Goal: Contribute content: Add original content to the website for others to see

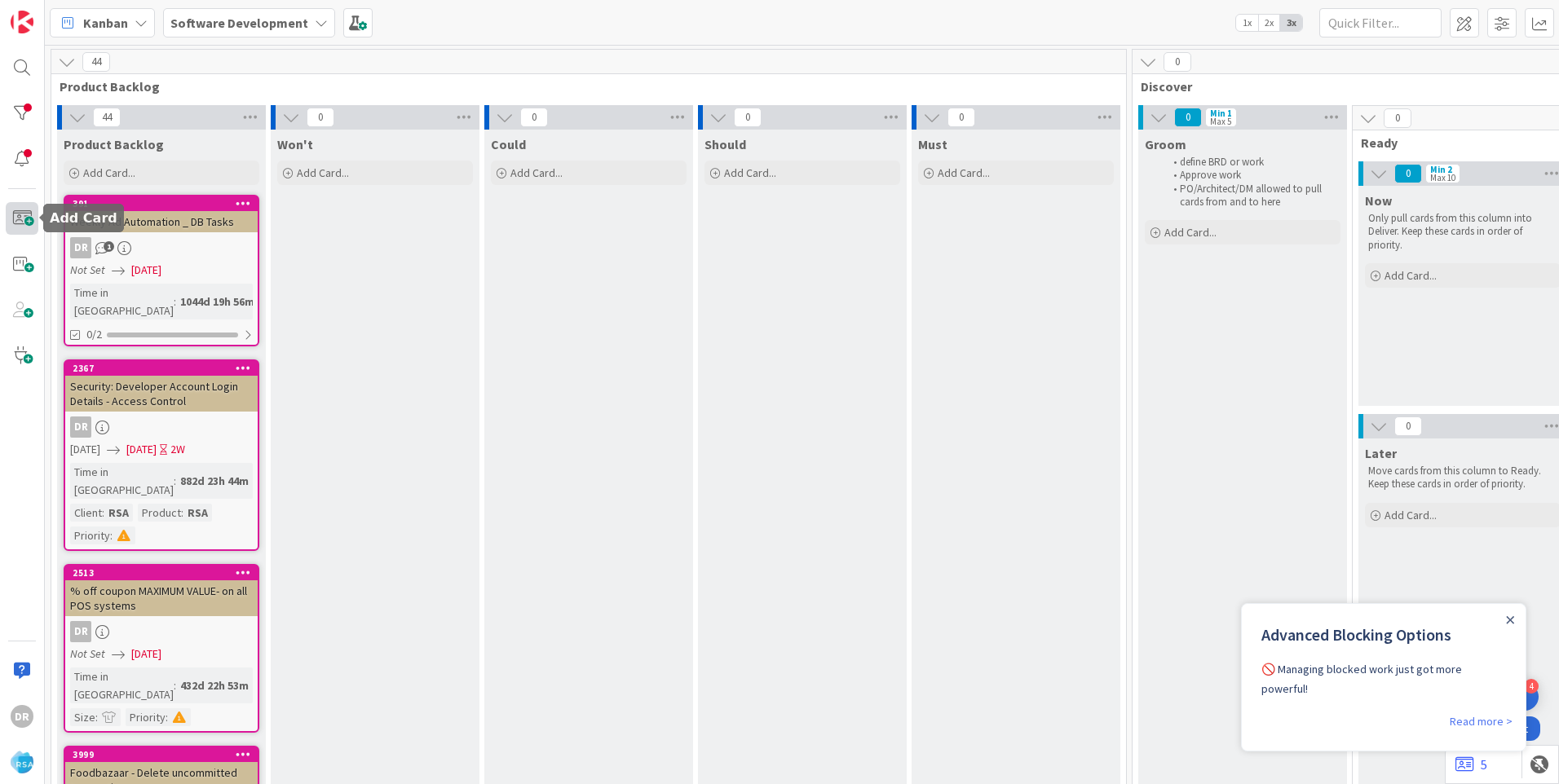
click at [24, 219] on span at bounding box center [22, 219] width 33 height 33
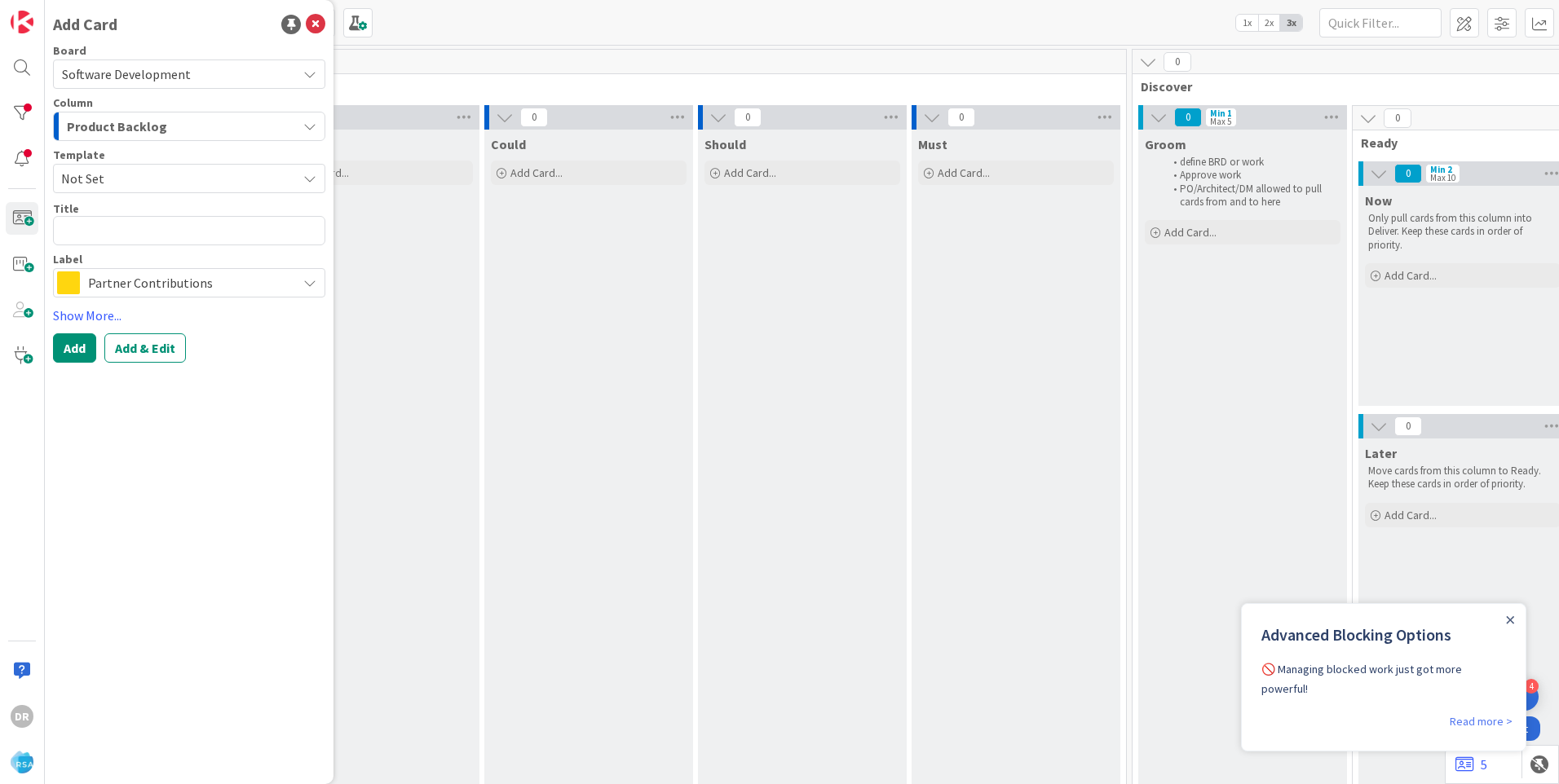
click at [148, 131] on span "Product Backlog" at bounding box center [117, 126] width 101 height 21
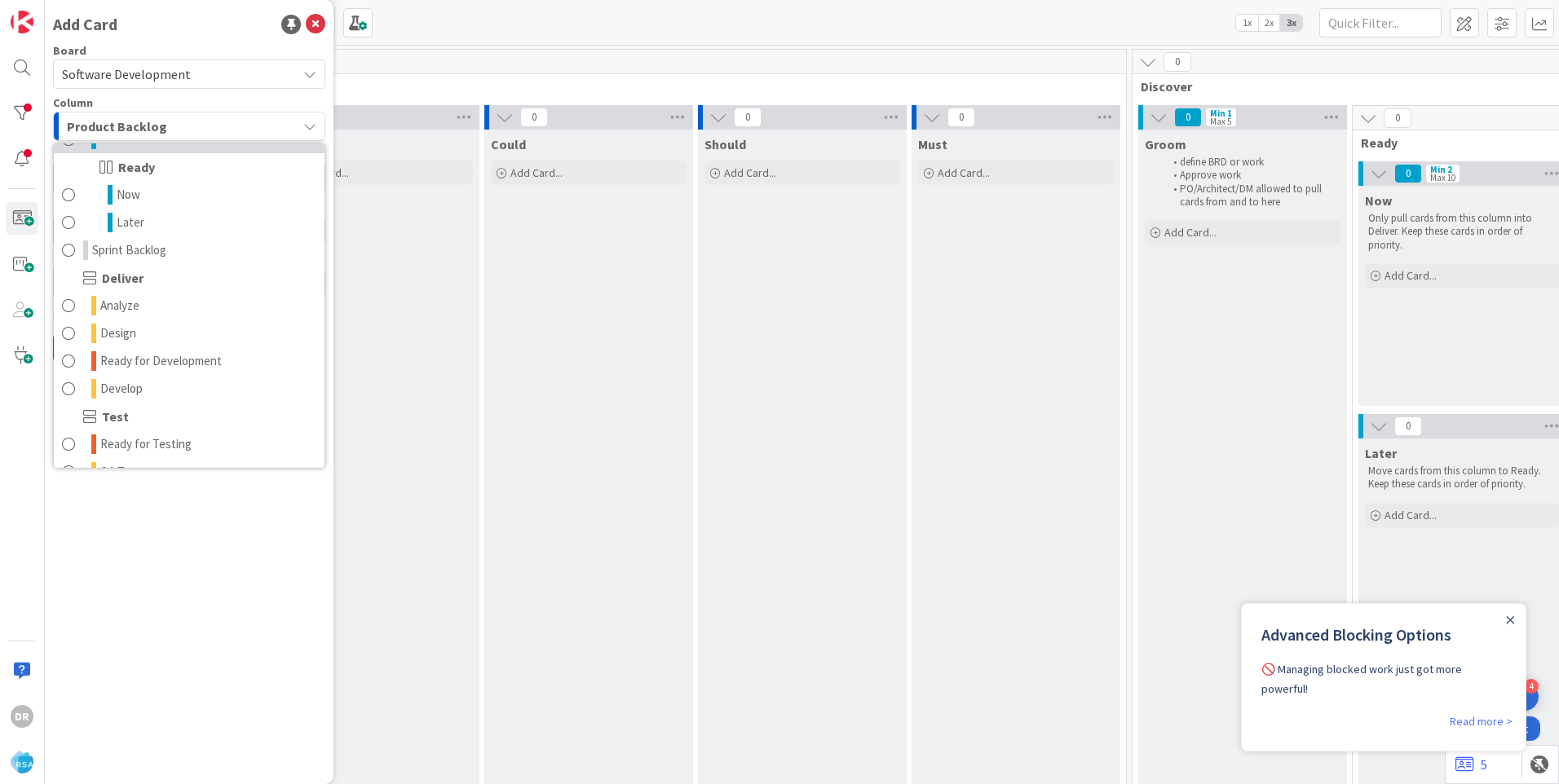
scroll to position [245, 0]
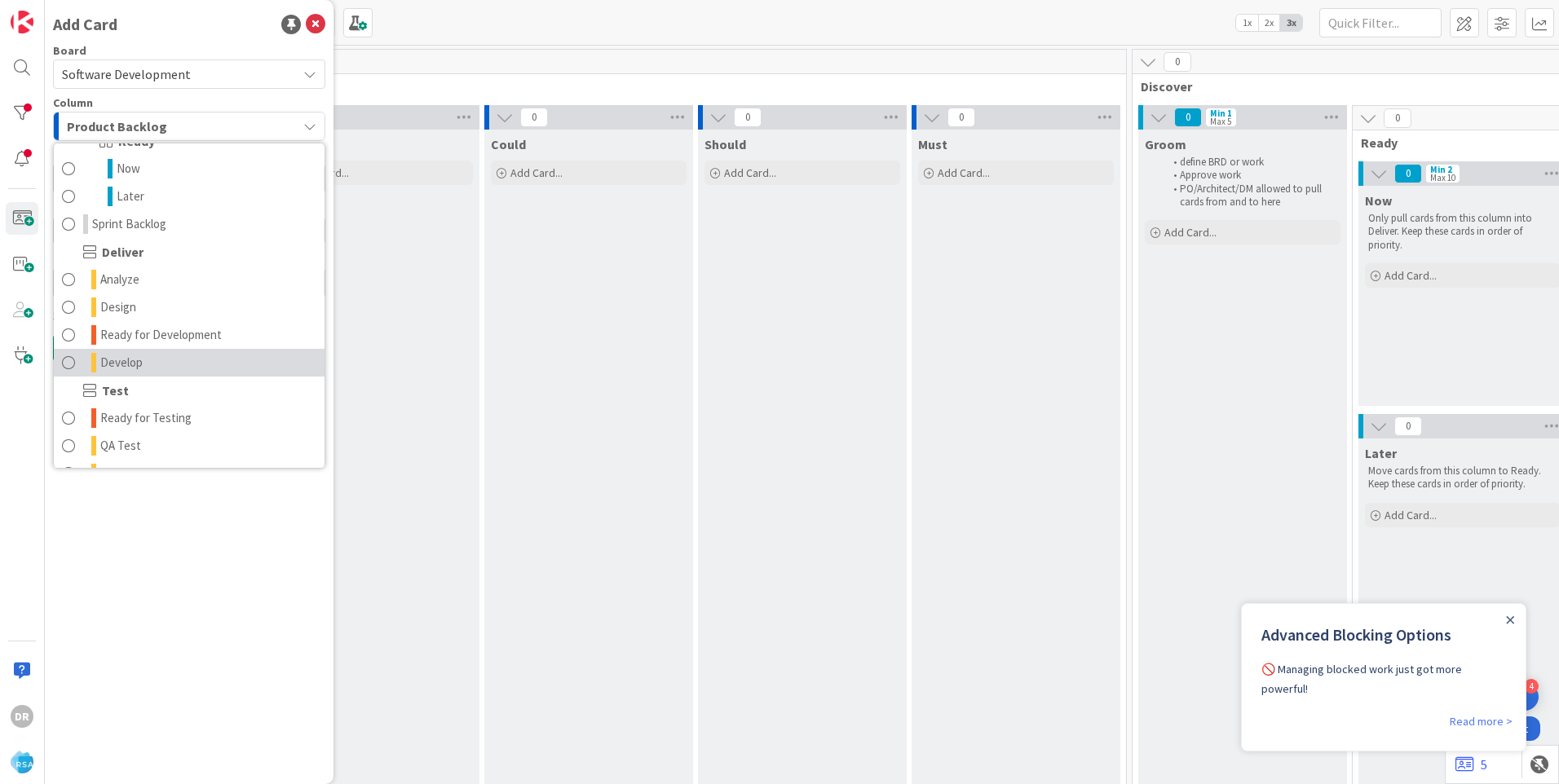
click at [69, 359] on span at bounding box center [69, 363] width 13 height 20
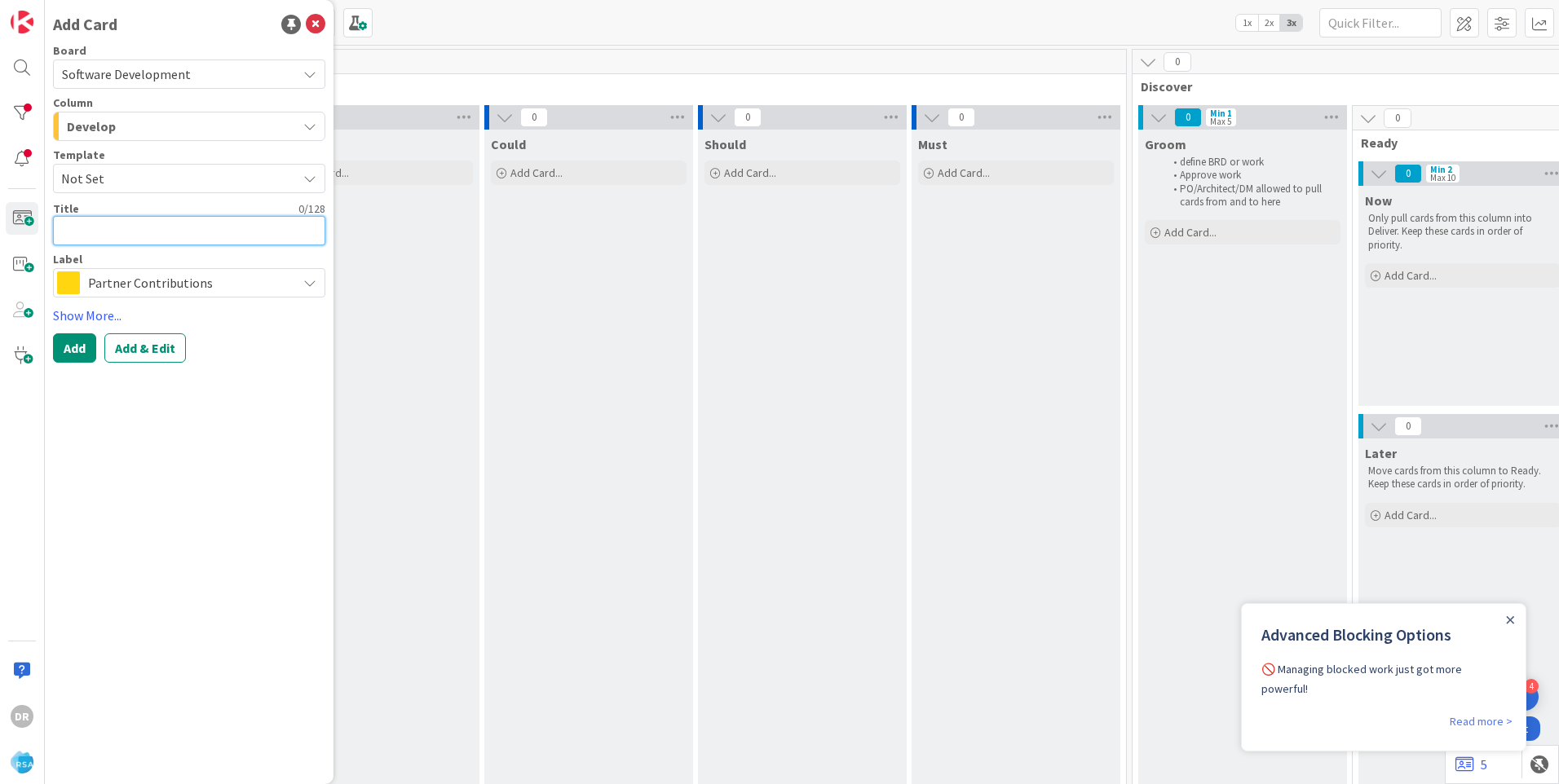
click at [101, 226] on textarea at bounding box center [189, 231] width 273 height 29
type textarea "x"
type textarea "B"
type textarea "x"
type textarea "Bu"
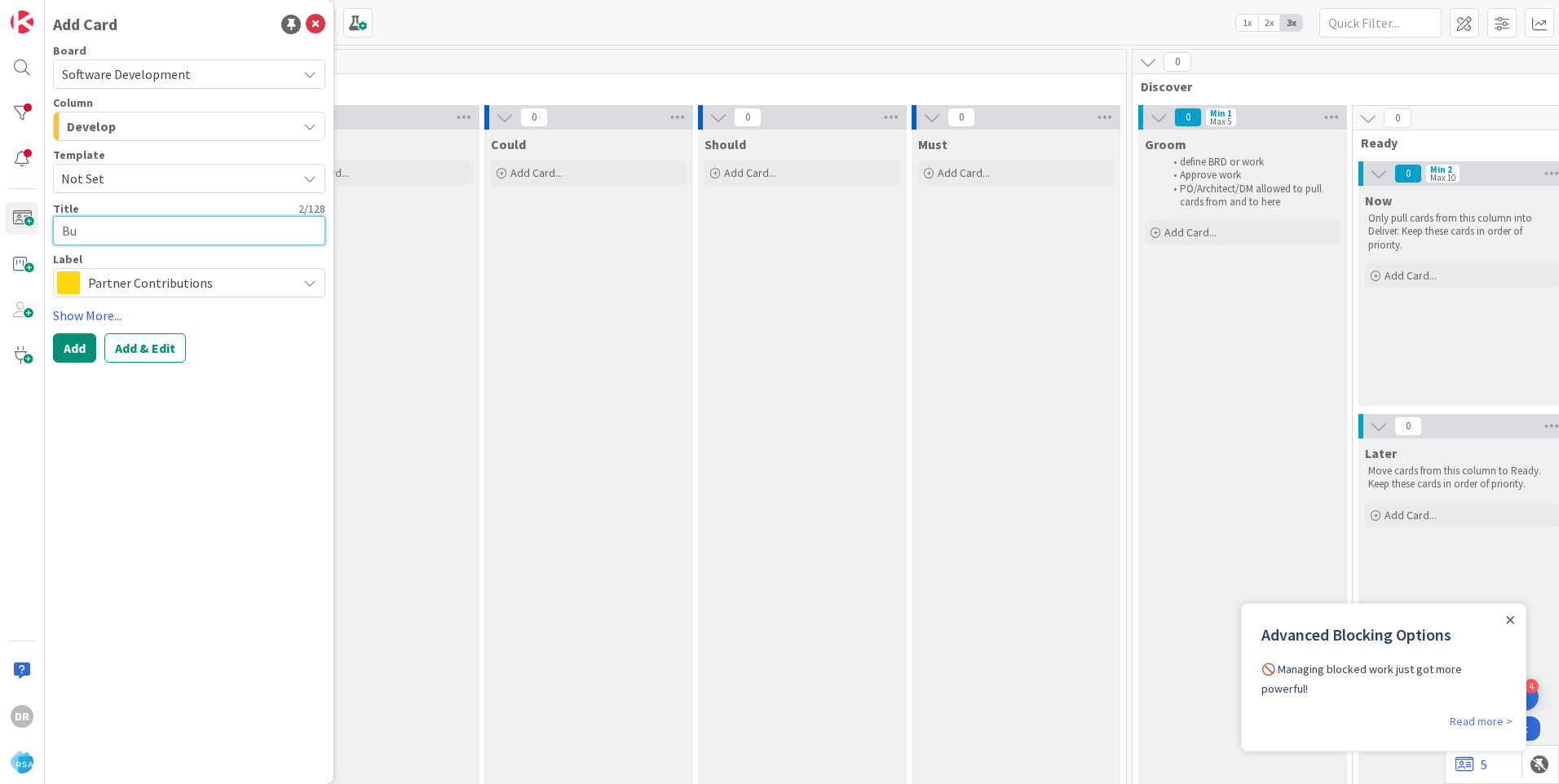
type textarea "x"
type textarea "Buc"
type textarea "x"
type textarea "Buch"
type textarea "x"
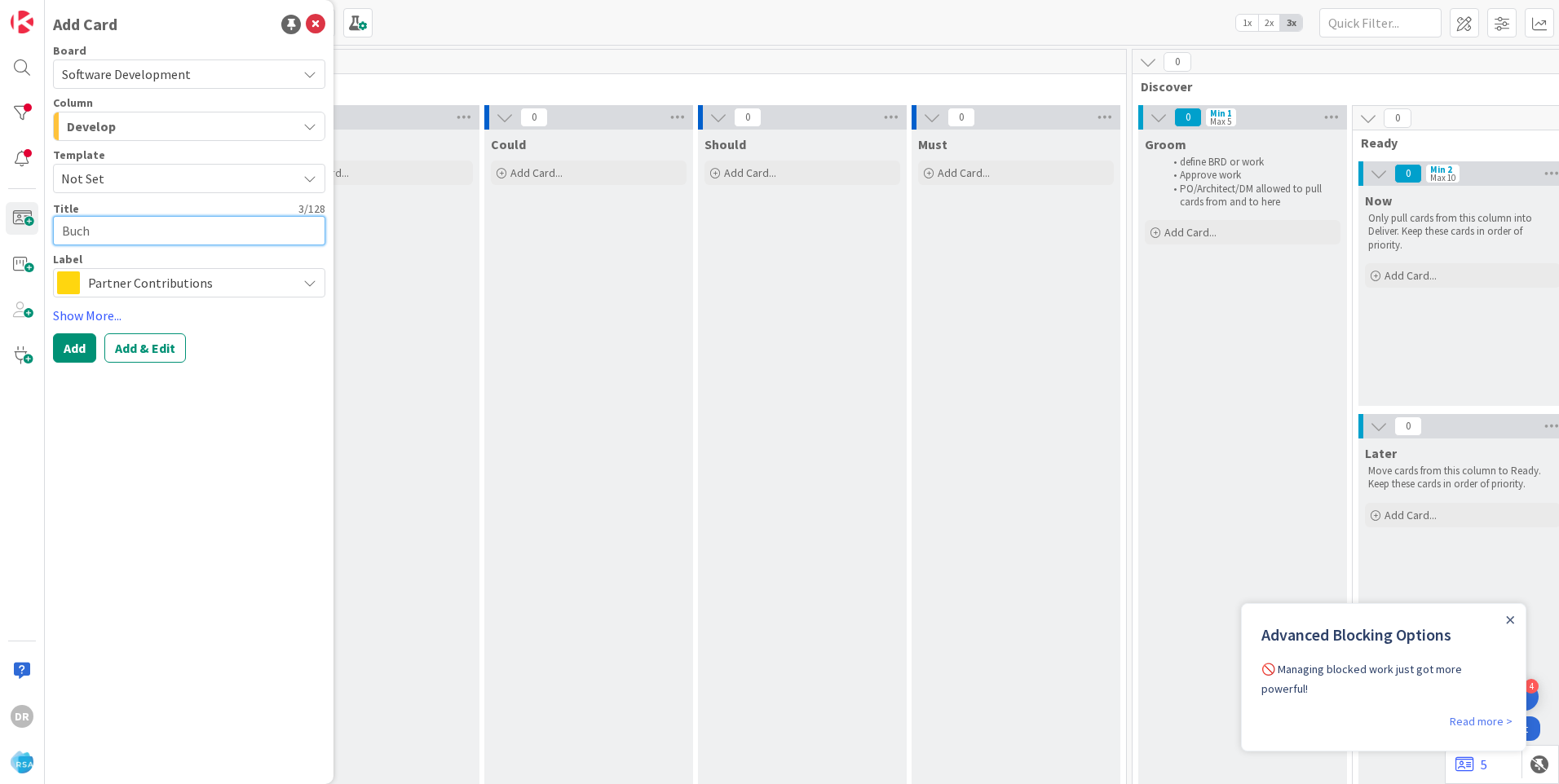
type textarea "Buche"
type textarea "x"
type textarea "Buche"
type textarea "x"
type textarea "Buche -"
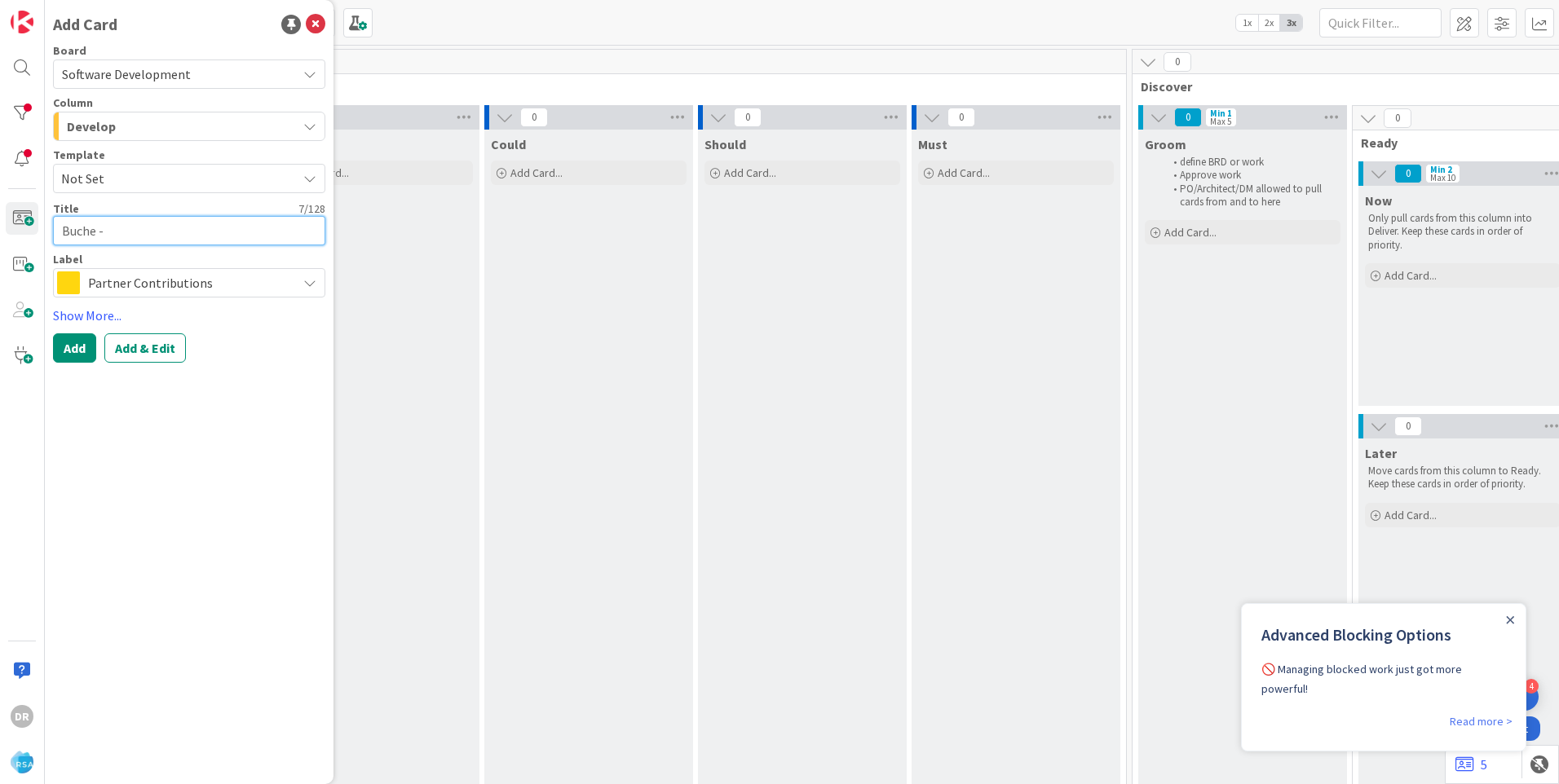
type textarea "x"
type textarea "Buche -"
type textarea "x"
type textarea "Buche - E"
type textarea "x"
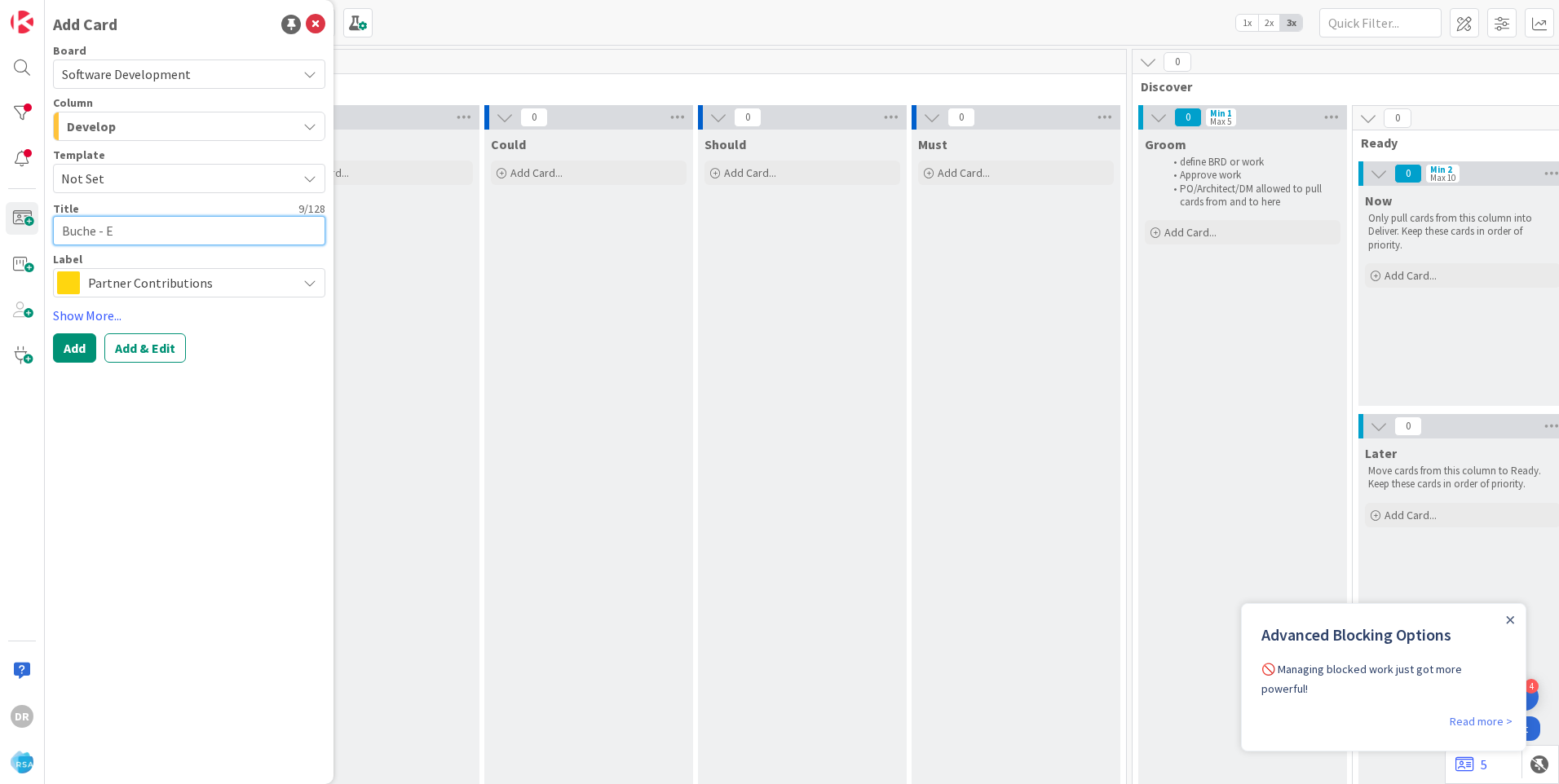
type textarea "Buche - En"
type textarea "x"
type textarea "Buche - Ena"
type textarea "x"
type textarea "Buche - Enab"
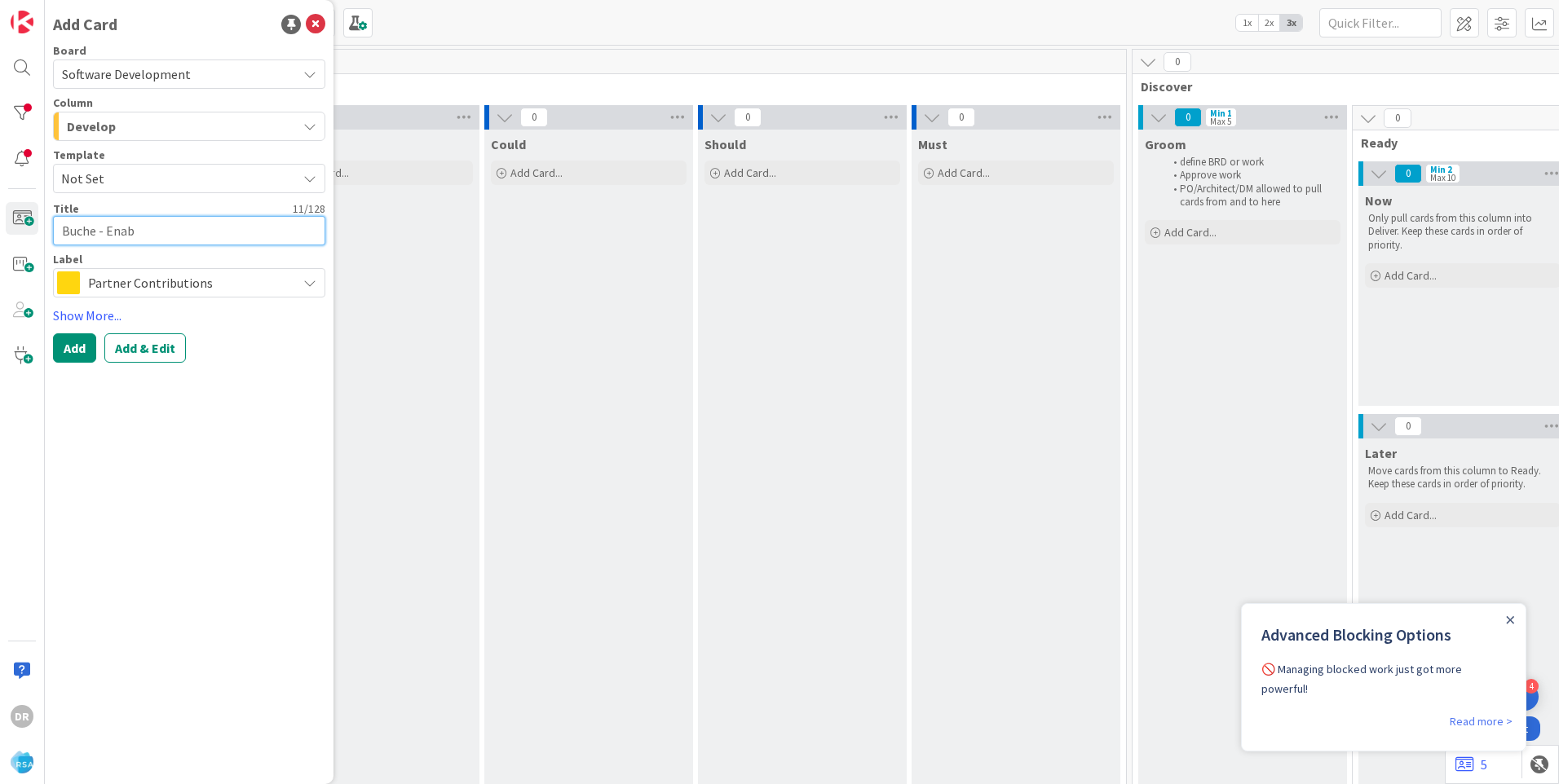
type textarea "x"
type textarea "Buche - Enabl"
type textarea "x"
type textarea "Buche - Enable"
type textarea "x"
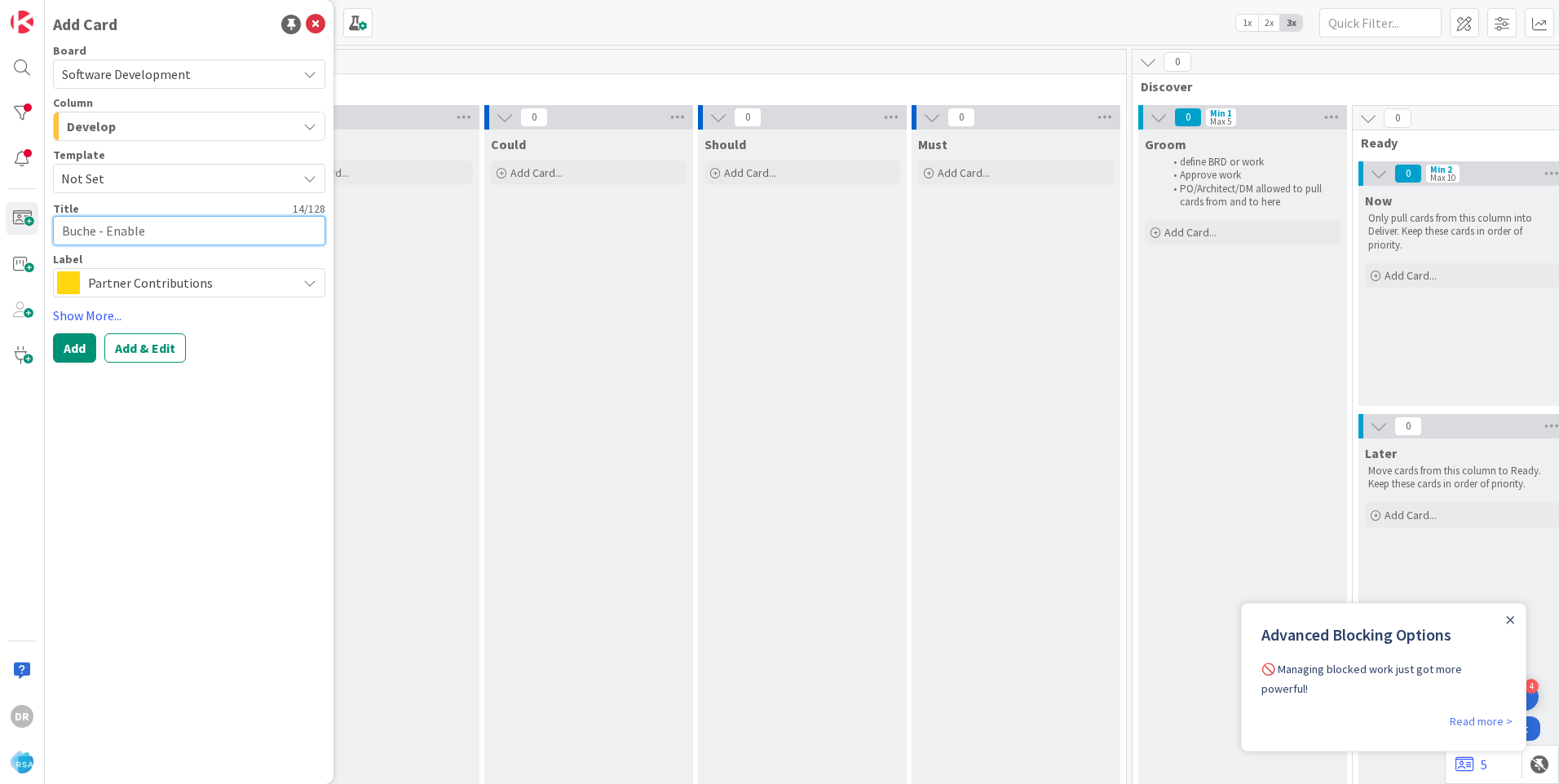
type textarea "Buche - Enable"
type textarea "x"
type textarea "Buche - Enable m"
type textarea "x"
type textarea "Buche - Enable mu"
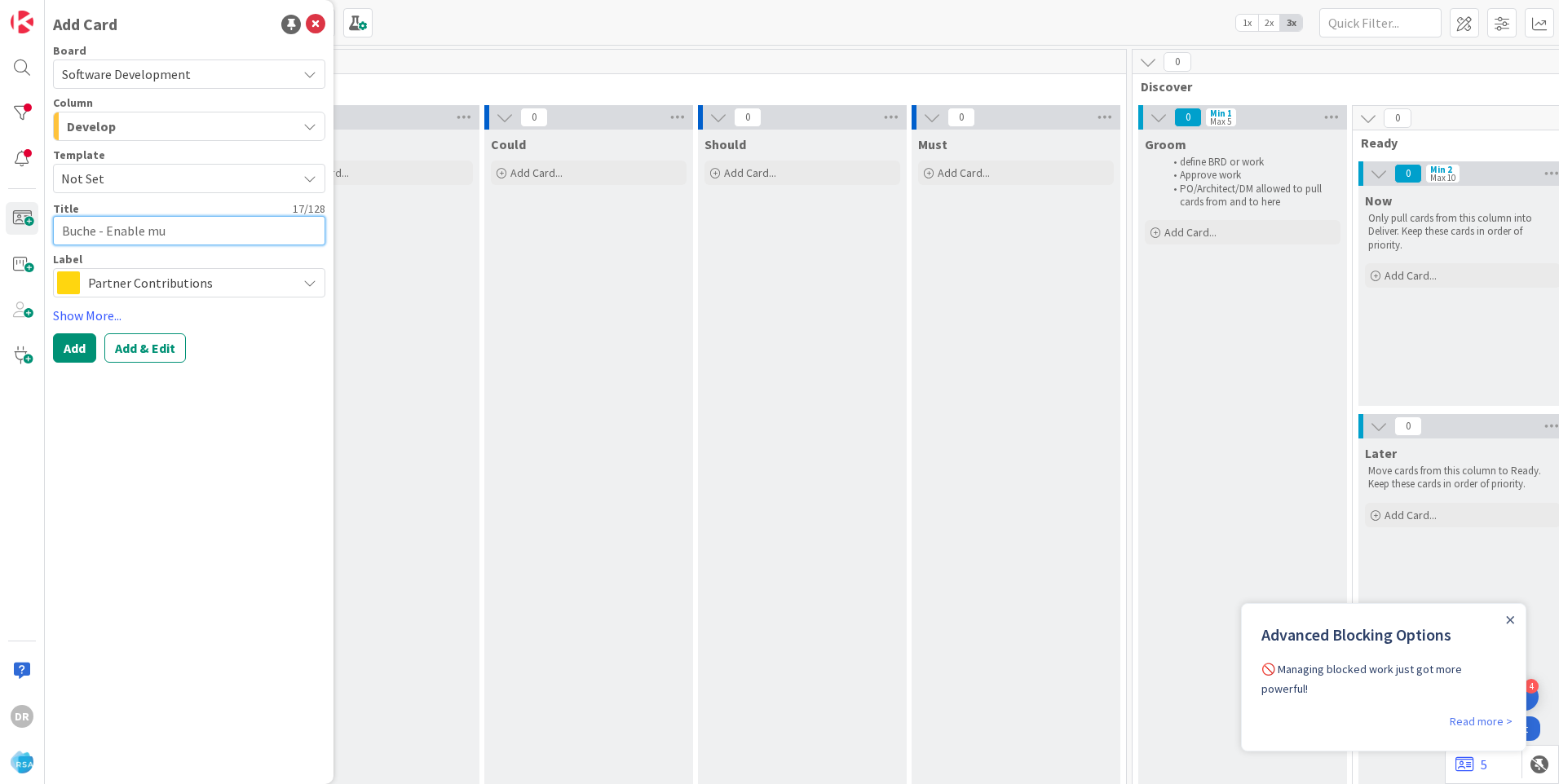
type textarea "x"
type textarea "Buche - Enable mul"
type textarea "x"
type textarea "Buche - Enable mult"
type textarea "x"
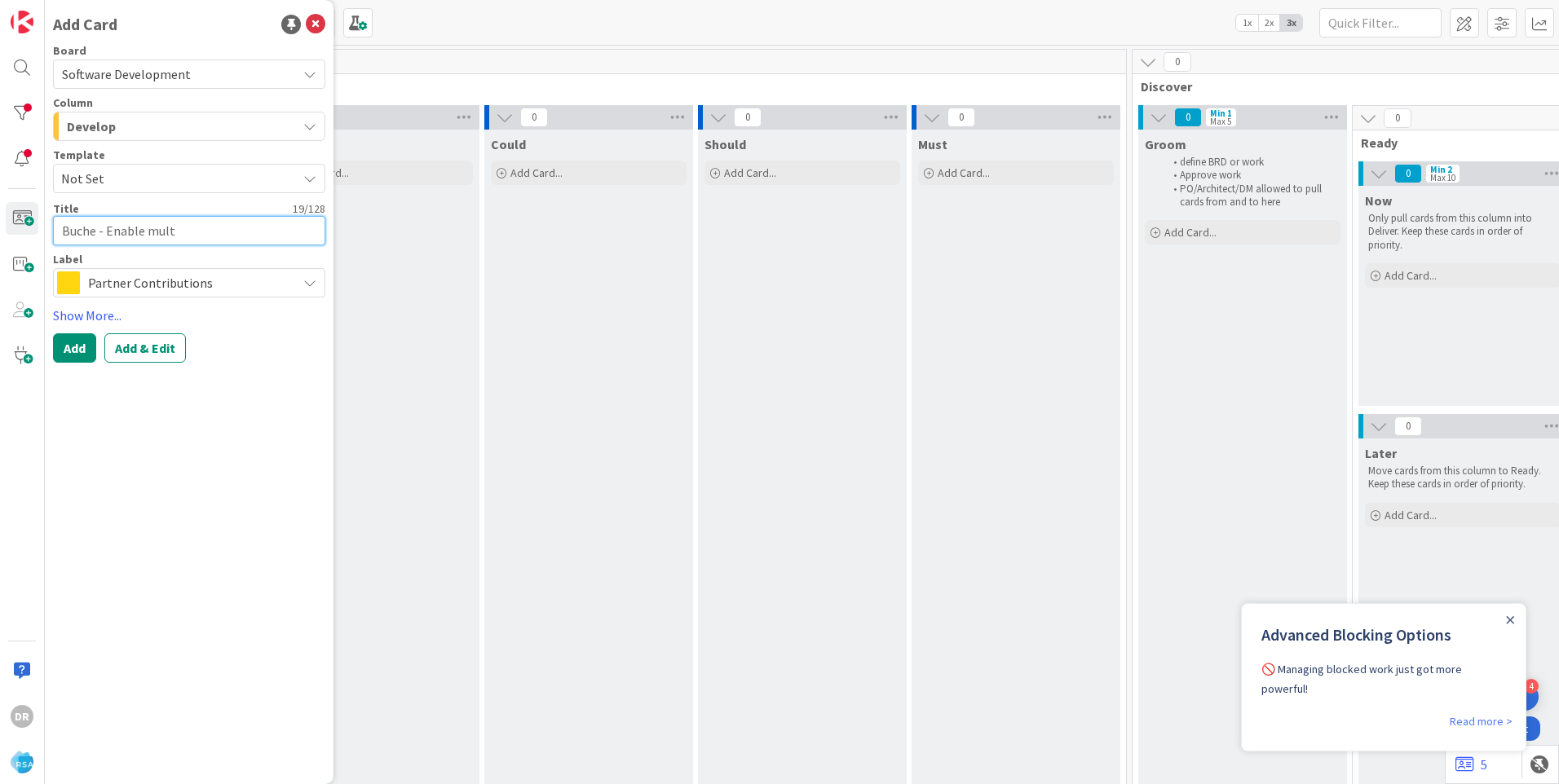
type textarea "Buche - Enable multi"
type textarea "x"
type textarea "Buche - Enable multil"
type textarea "x"
type textarea "Buche - Enable multili"
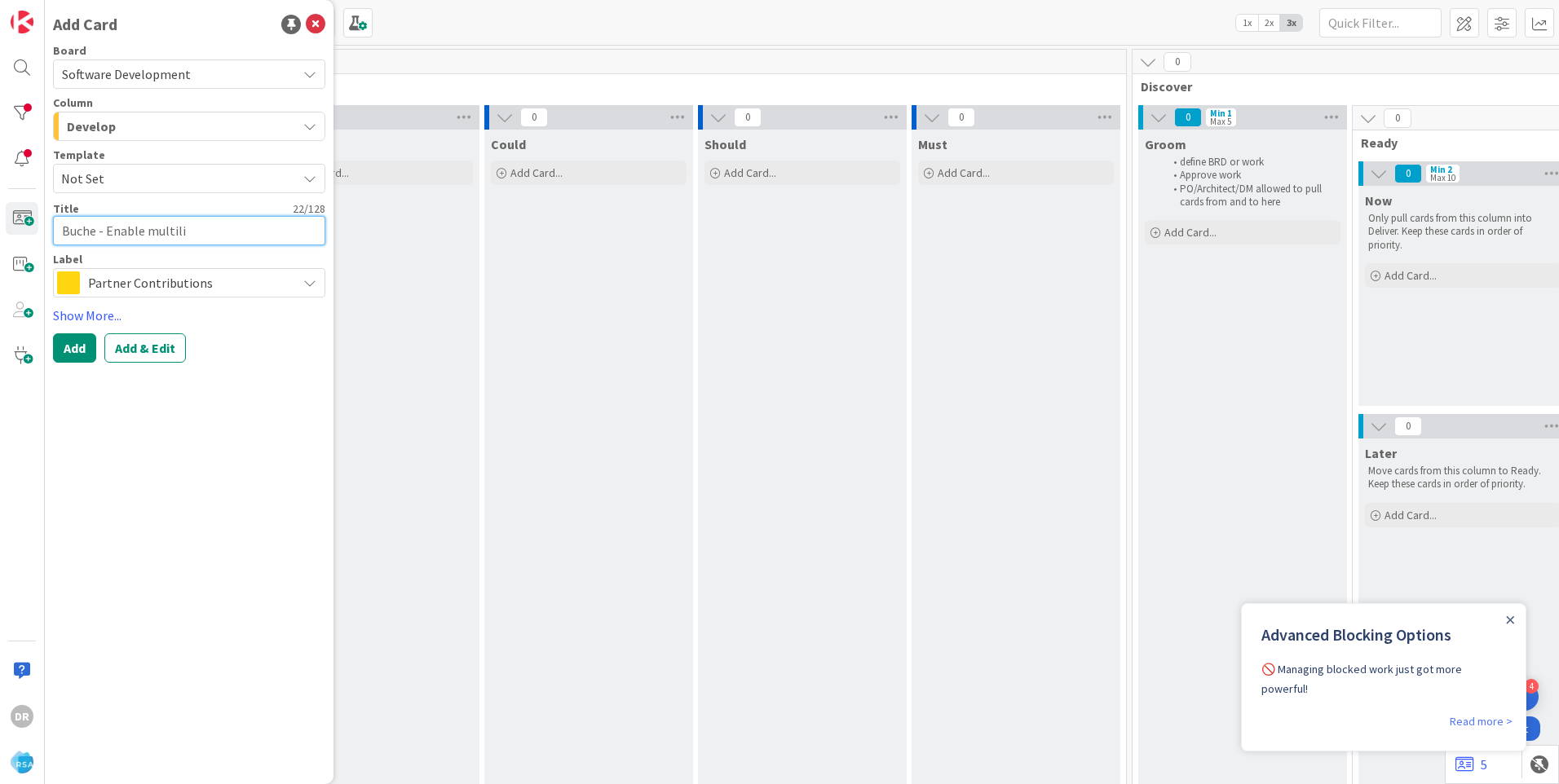
type textarea "x"
type textarea "Buche - Enable multilim"
type textarea "x"
type textarea "Buche - Enable multilimi"
type textarea "x"
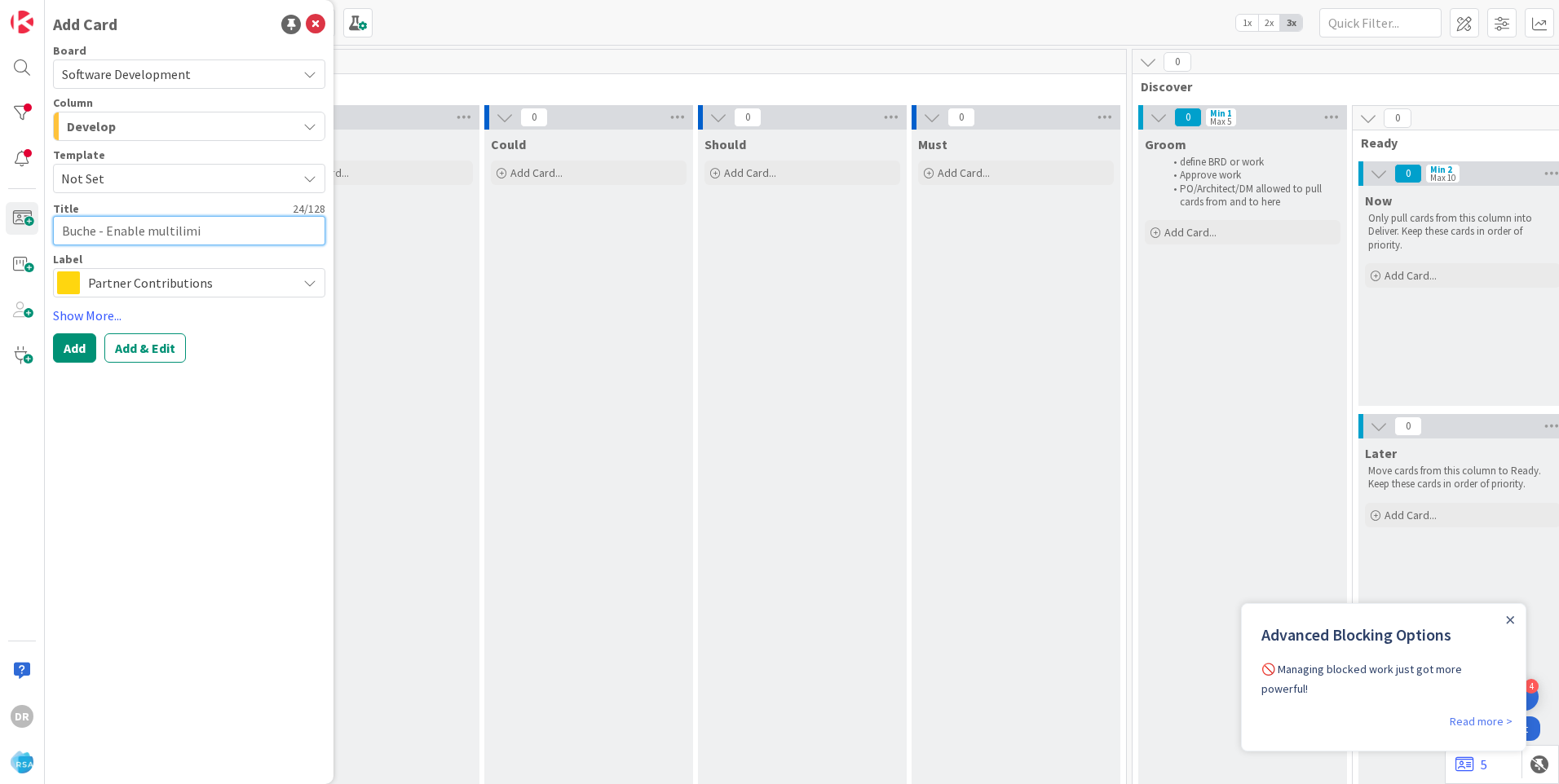
type textarea "Buche - Enable multilimit"
type textarea "x"
type textarea "Buche - Enable multilimit"
type textarea "x"
type textarea "Buche - Enable multi limit"
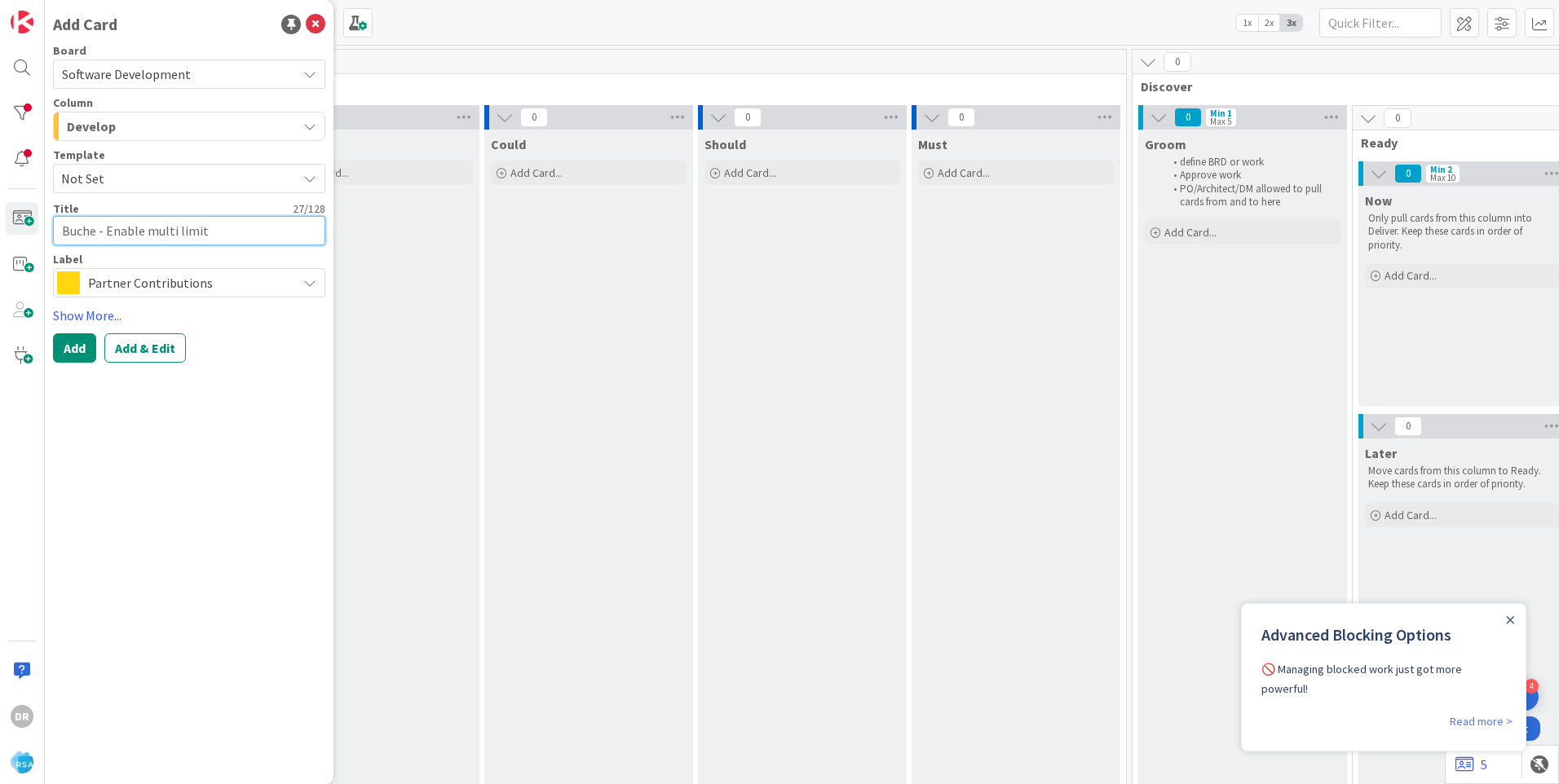
click at [237, 236] on textarea "Buche - Enable multi limit" at bounding box center [189, 231] width 273 height 29
type textarea "x"
type textarea "Buche - Enable multi limit &"
type textarea "x"
type textarea "Buche - Enable multi limit &e"
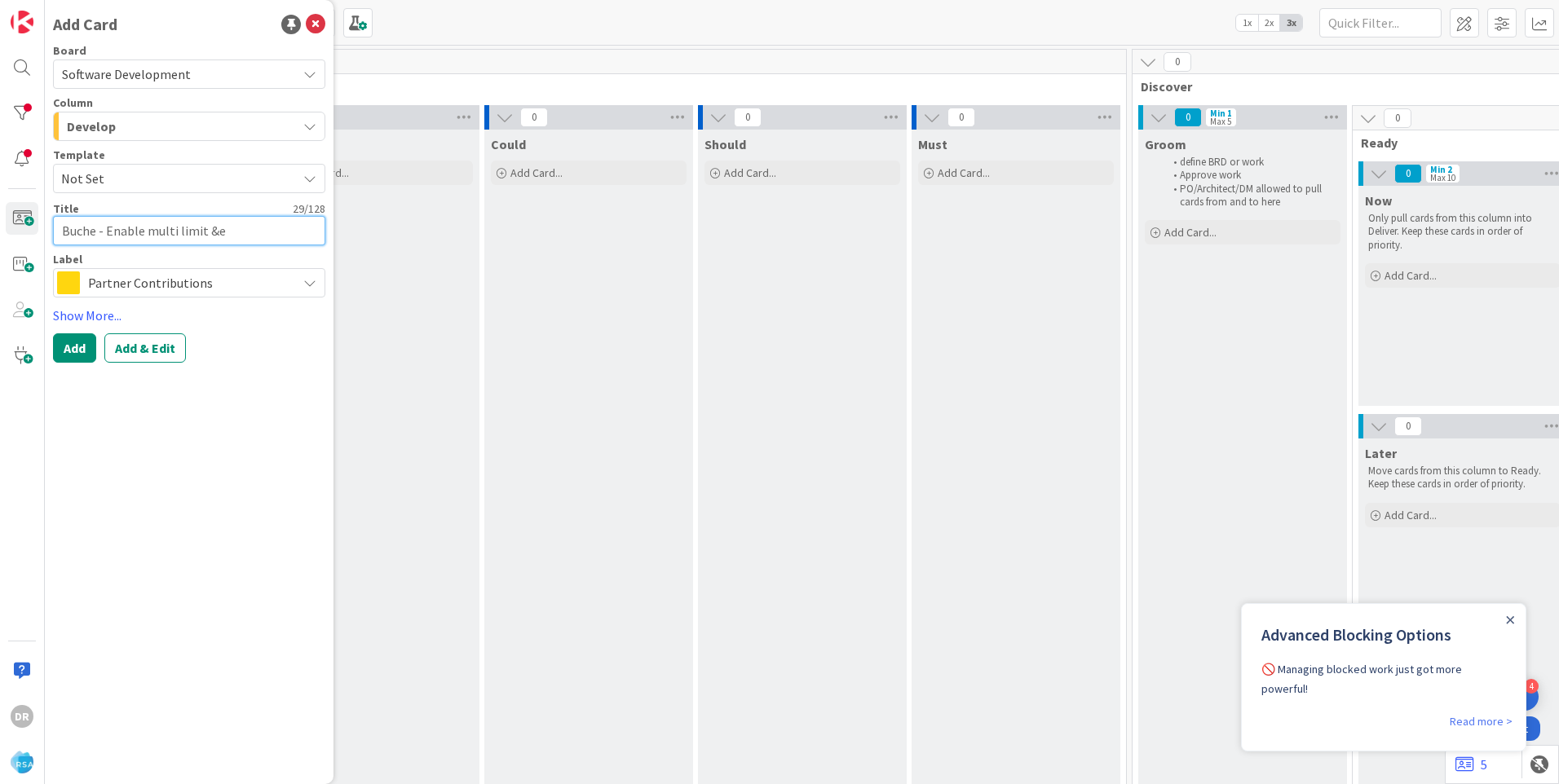
type textarea "x"
type textarea "Buche - Enable multi limit &em"
type textarea "x"
type textarea "Buche - Enable multi limit & em"
type textarea "x"
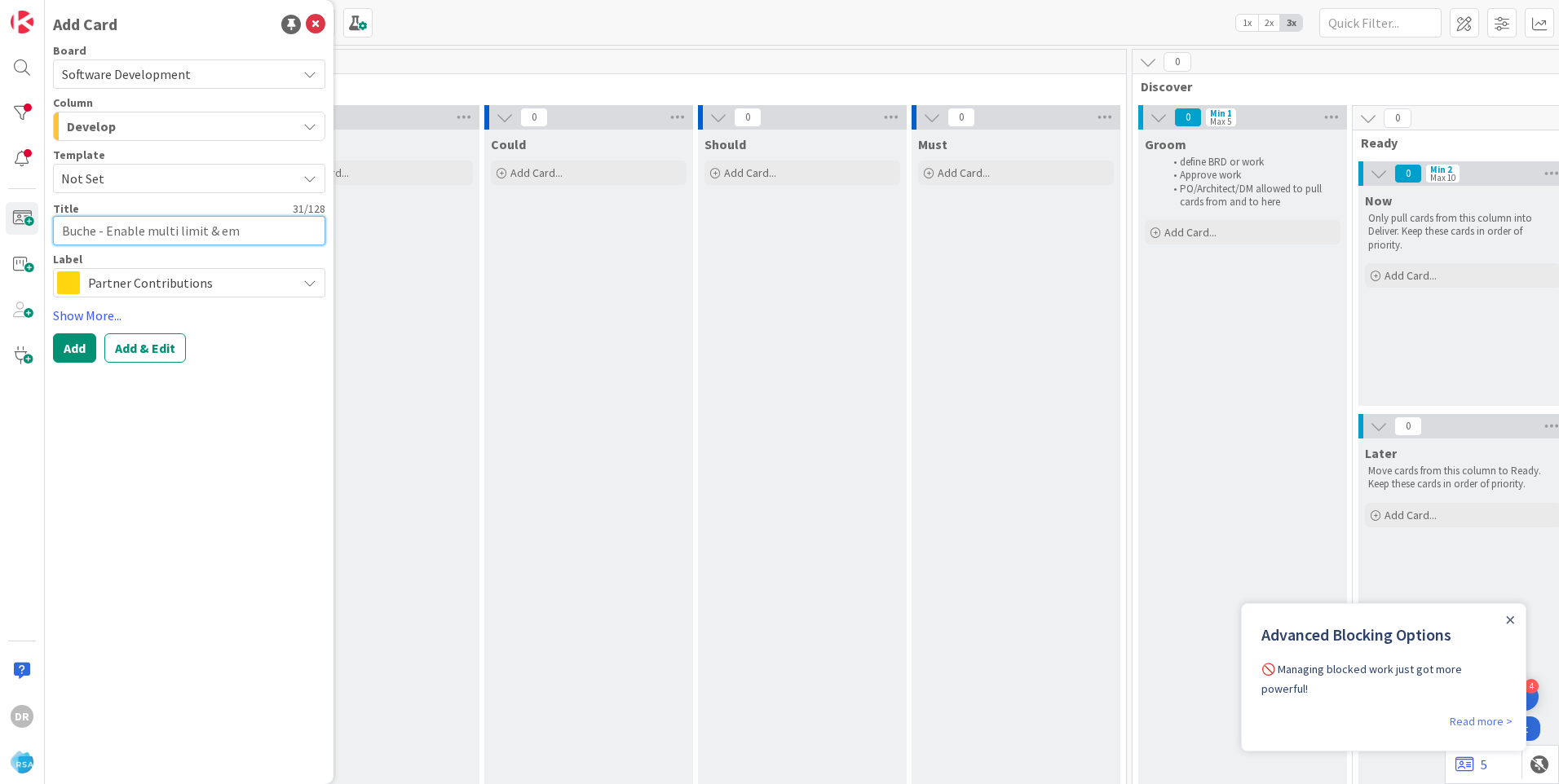
type textarea "Buche - Enable multi limit & emp"
type textarea "x"
type textarea "Buche - Enable multi limit & empl"
type textarea "x"
type textarea "Buche - Enable multi limit & emplo"
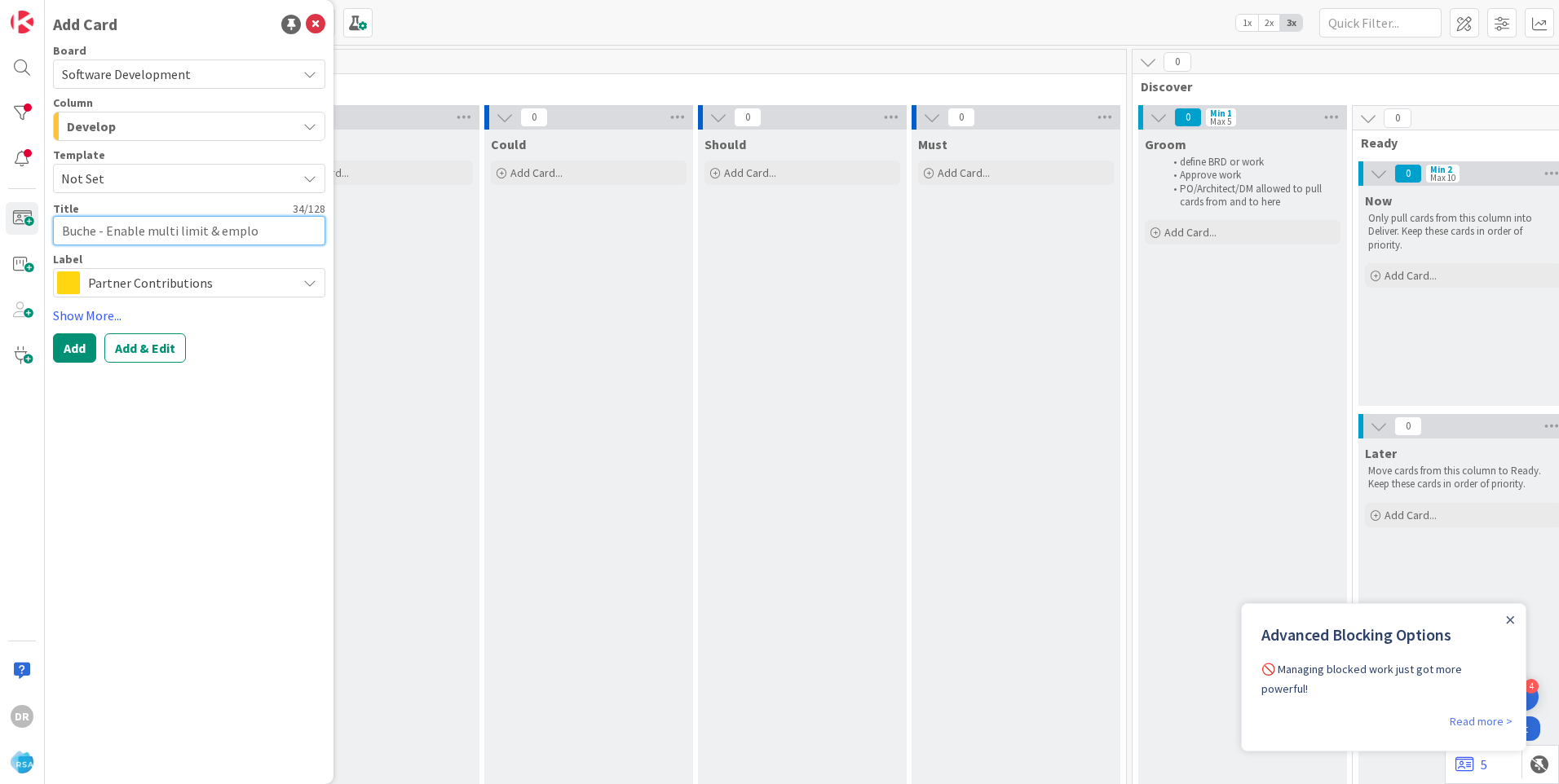
type textarea "x"
type textarea "Buche - Enable multi limit & employ"
type textarea "x"
type textarea "Buche - Enable multi limit & employe"
type textarea "x"
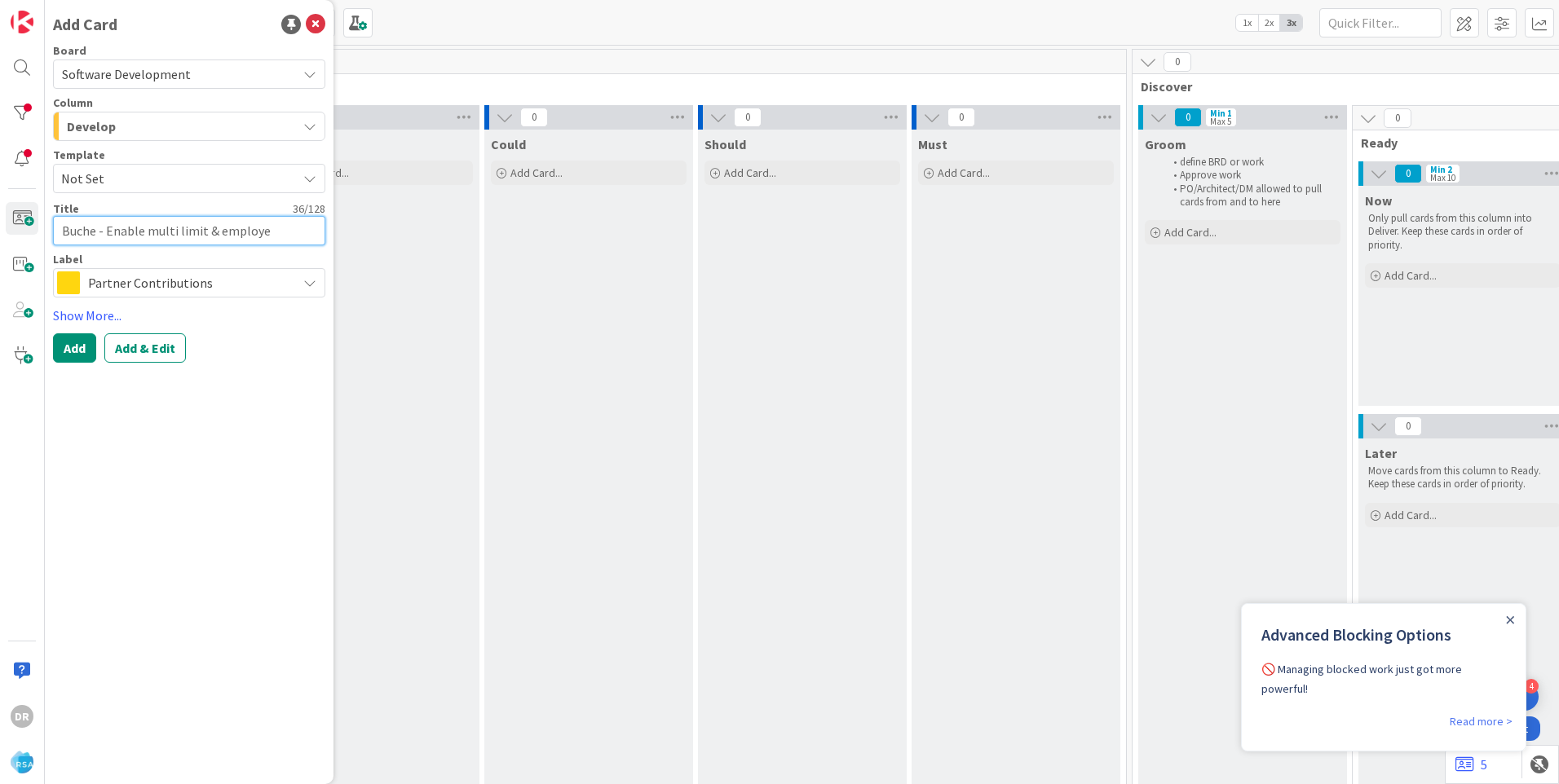
type textarea "Buche - Enable multi limit & employee"
type textarea "x"
type textarea "Buche - Enable multi limit & employee"
type textarea "x"
type textarea "Buche - Enable multi limit & employee c"
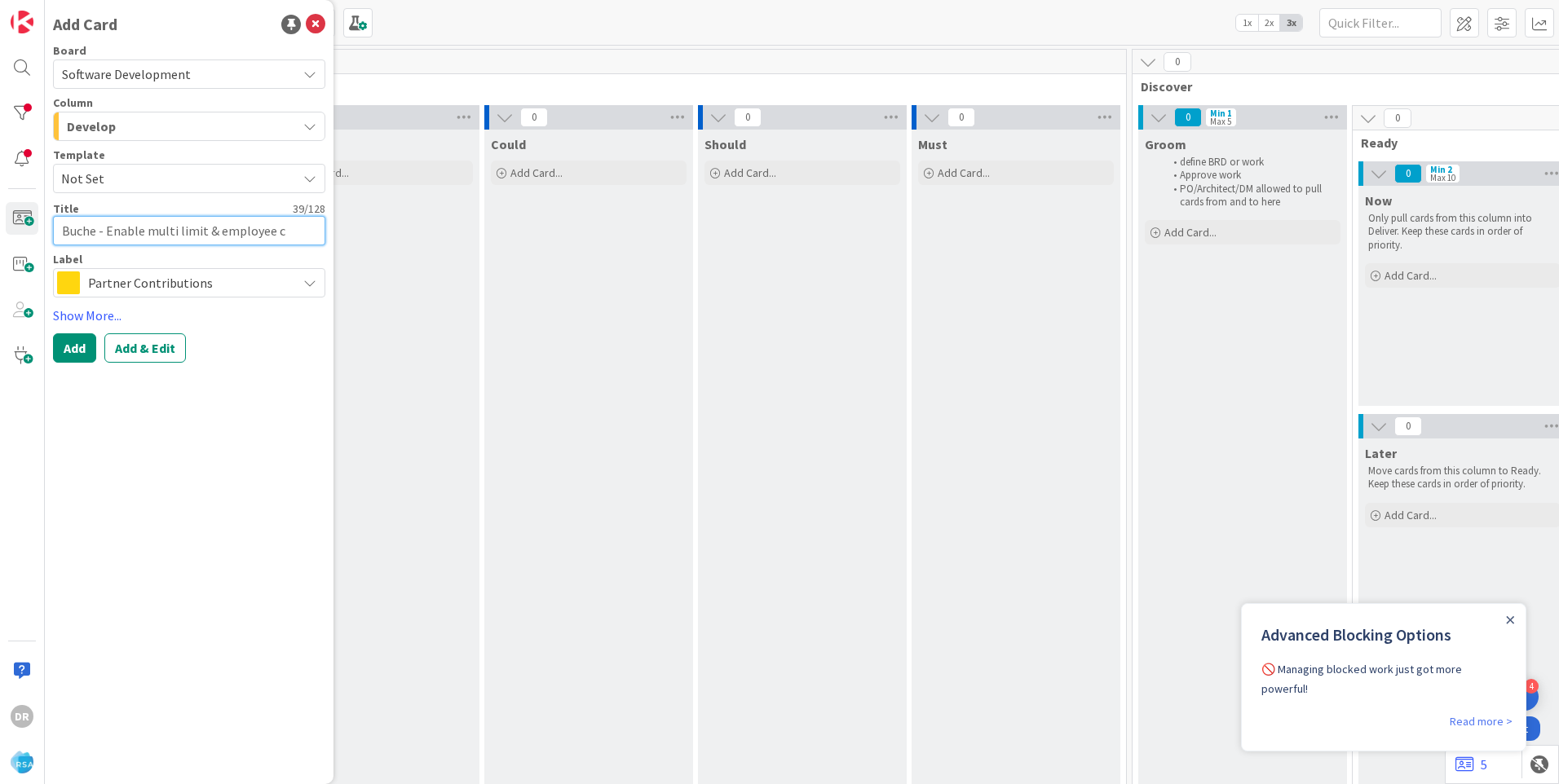
type textarea "x"
type textarea "Buche - Enable multi limit & employee co"
type textarea "x"
type textarea "Buche - Enable multi limit & employee cou"
type textarea "x"
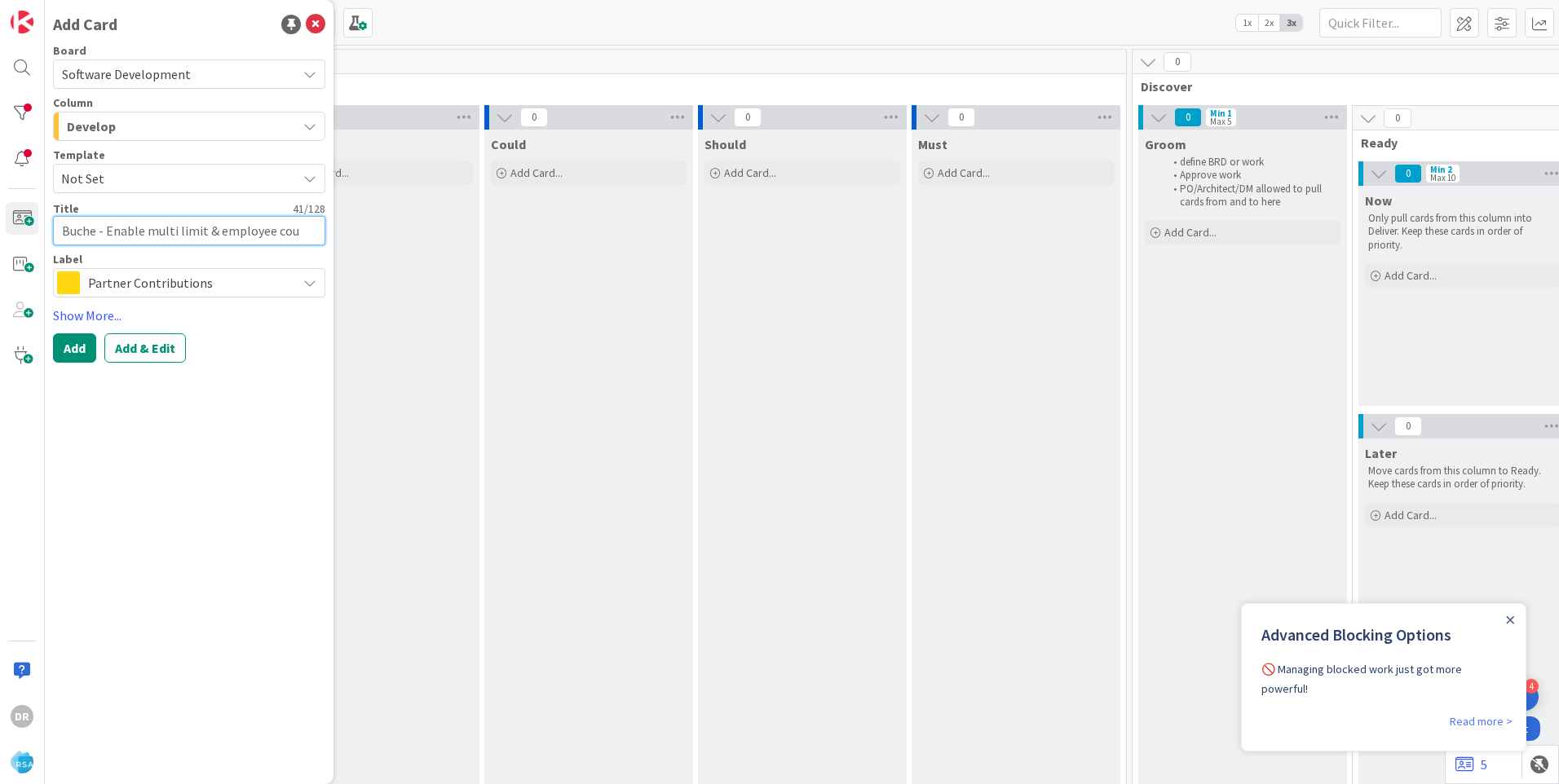
type textarea "Buche - Enable multi limit & employee coup"
type textarea "x"
type textarea "Buche - Enable multi limit & employee coupo"
type textarea "x"
type textarea "Buche - Enable multi limit & employee coupon"
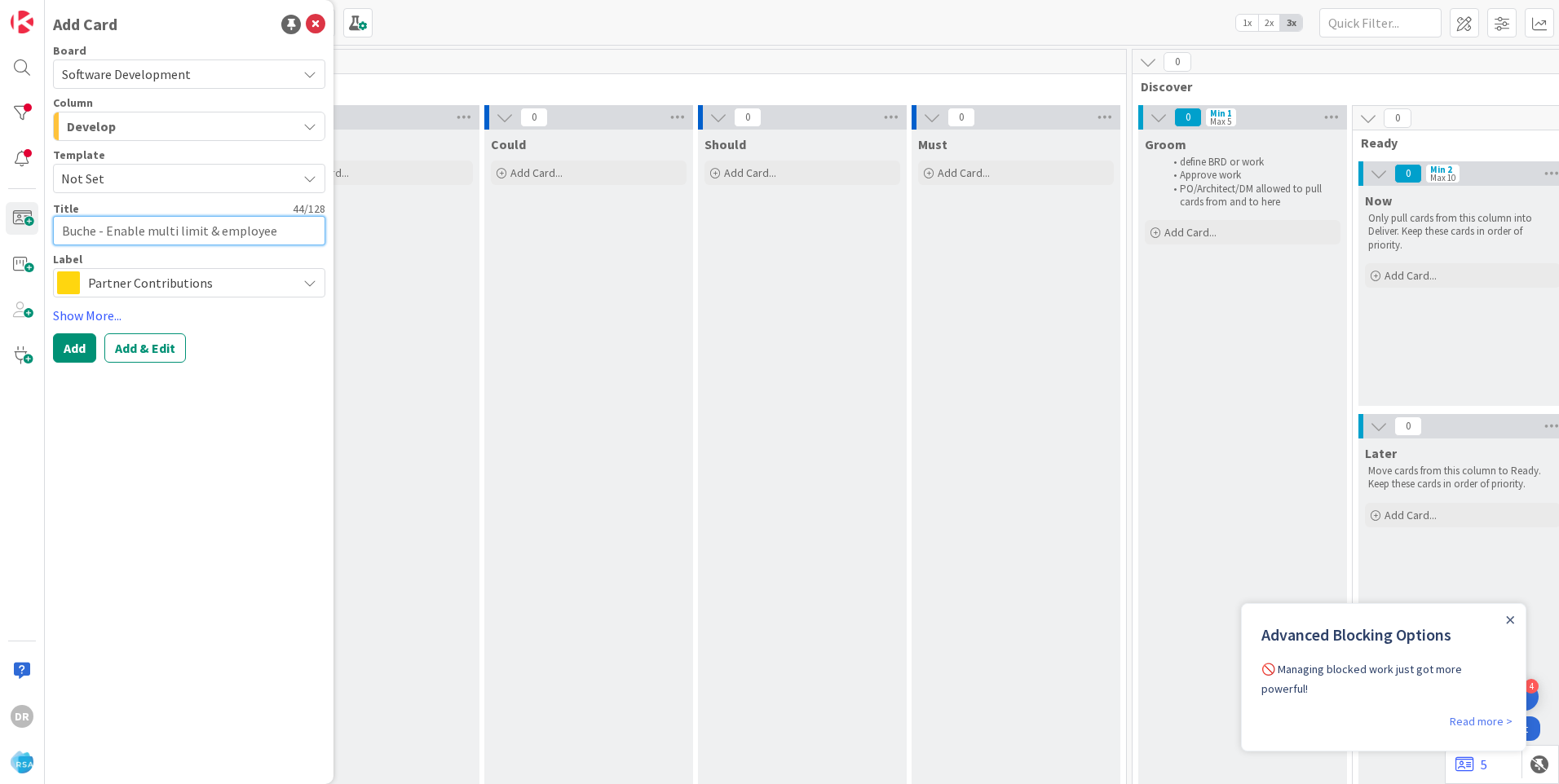
type textarea "x"
type textarea "Buche - Enable multi limit & employee coupon"
type textarea "x"
type textarea "Buche - Enable multi limit & employee coupon"
type textarea "x"
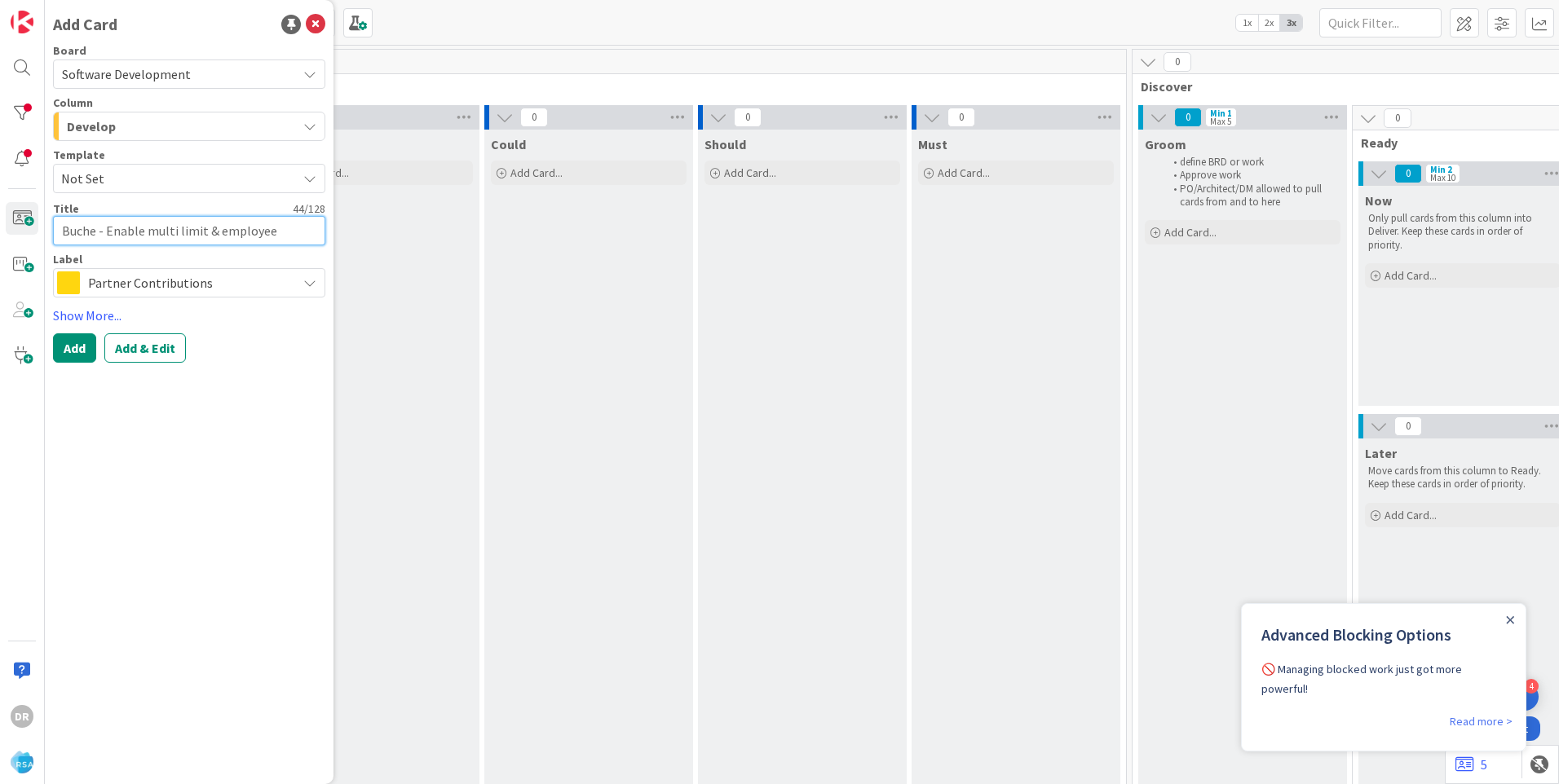
type textarea "Buche - Enable multi limit & employee coupons"
type textarea "x"
type textarea "Buche - Enable multi limit & employee coupons"
type textarea "x"
type textarea "Buche - Enable multi limit & employee coupons b"
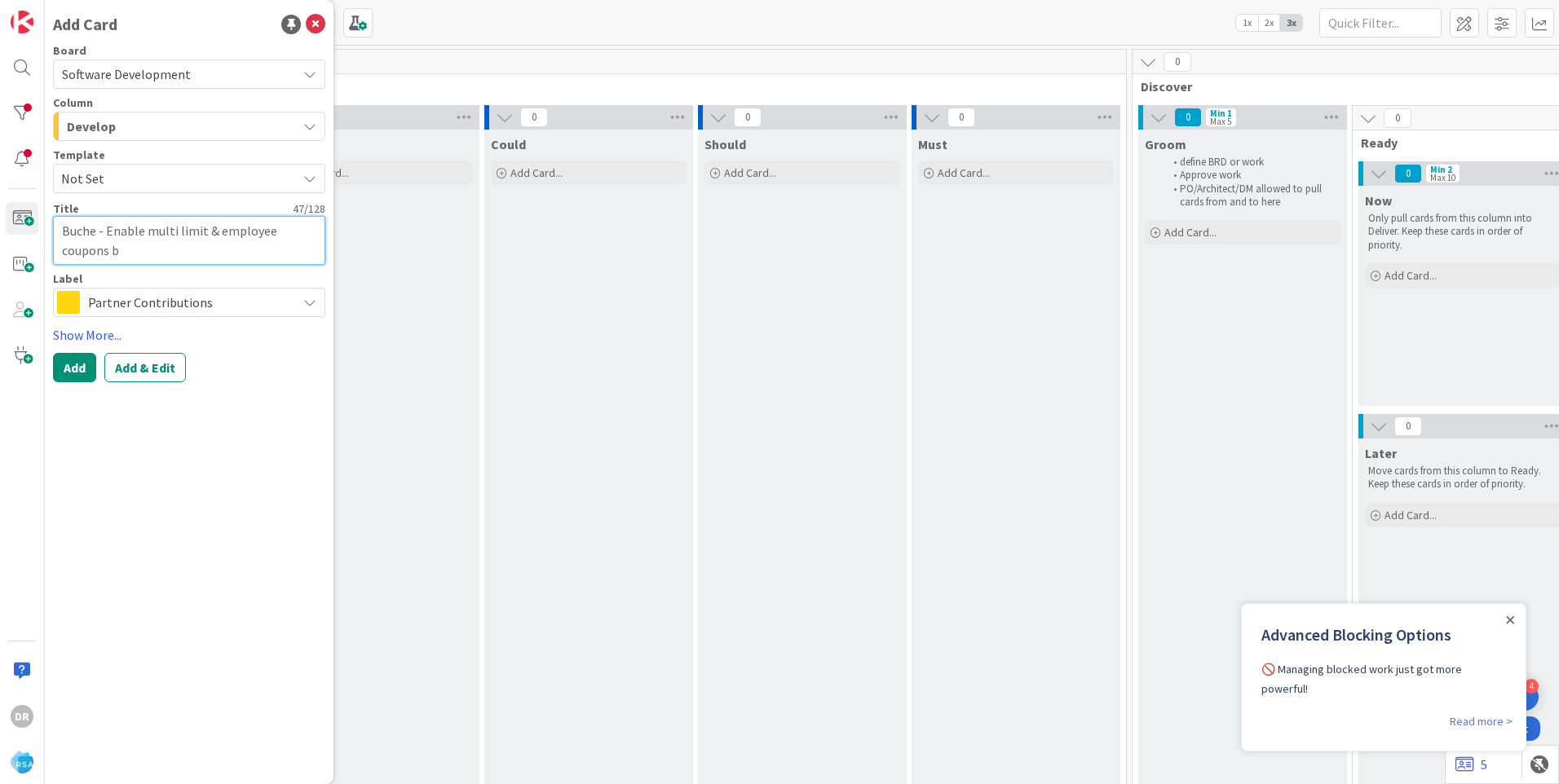
type textarea "x"
type textarea "Buche - Enable multi limit & employee coupons ba"
type textarea "x"
type textarea "Buche - Enable multi limit & employee coupons bac"
type textarea "x"
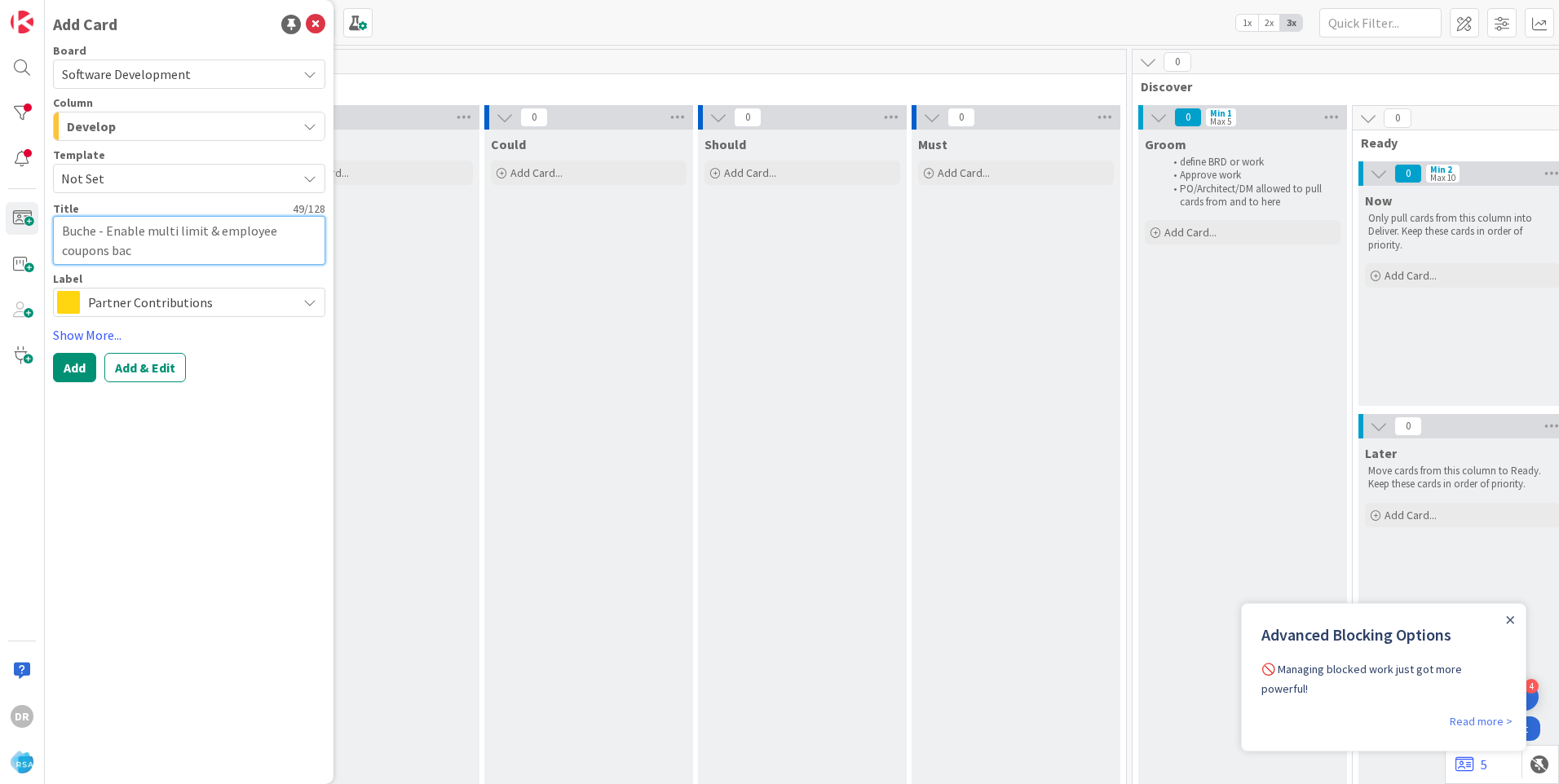
type textarea "Buche - Enable multi limit & employee coupons back"
type textarea "x"
type textarea "Buche - Enable multi limit & employee coupons [PERSON_NAME]"
type textarea "x"
type textarea "Buche - Enable multi limit & employee coupons [PERSON_NAME]"
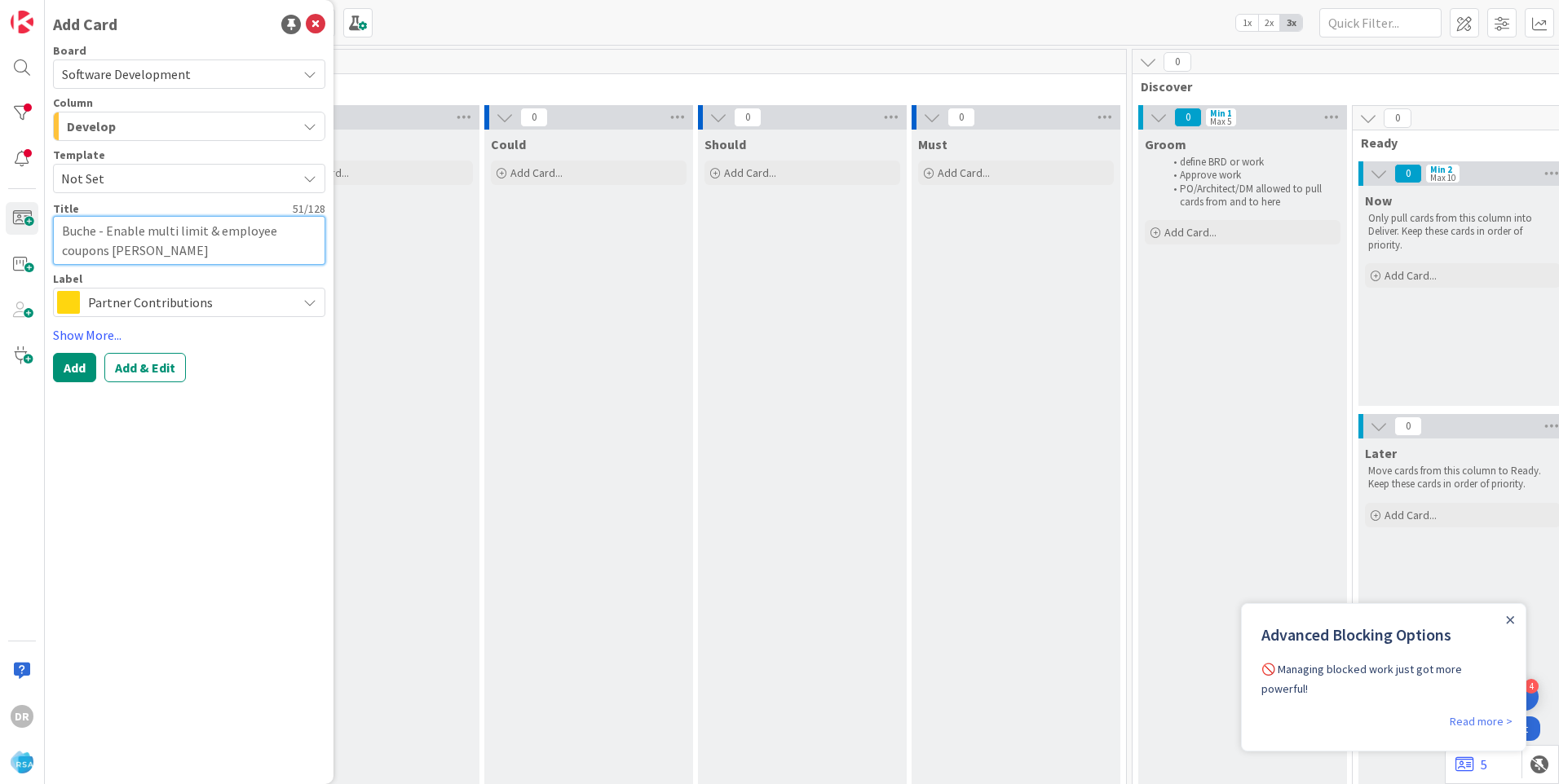
type textarea "x"
type textarea "Buche - Enable multi limit & employee coupons backend"
click at [203, 309] on span "Partner Contributions" at bounding box center [188, 303] width 201 height 23
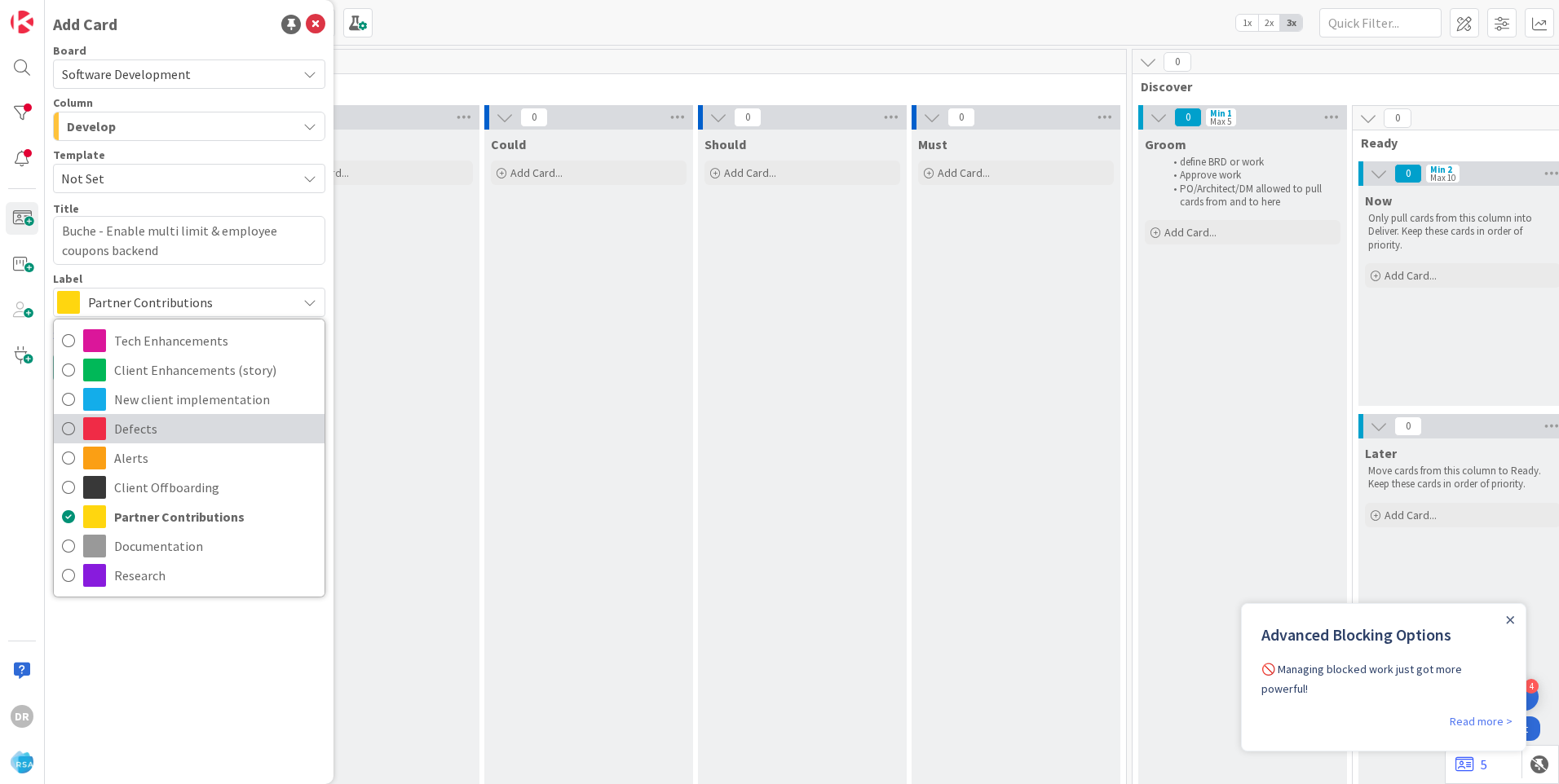
click at [138, 425] on span "Defects" at bounding box center [214, 429] width 202 height 25
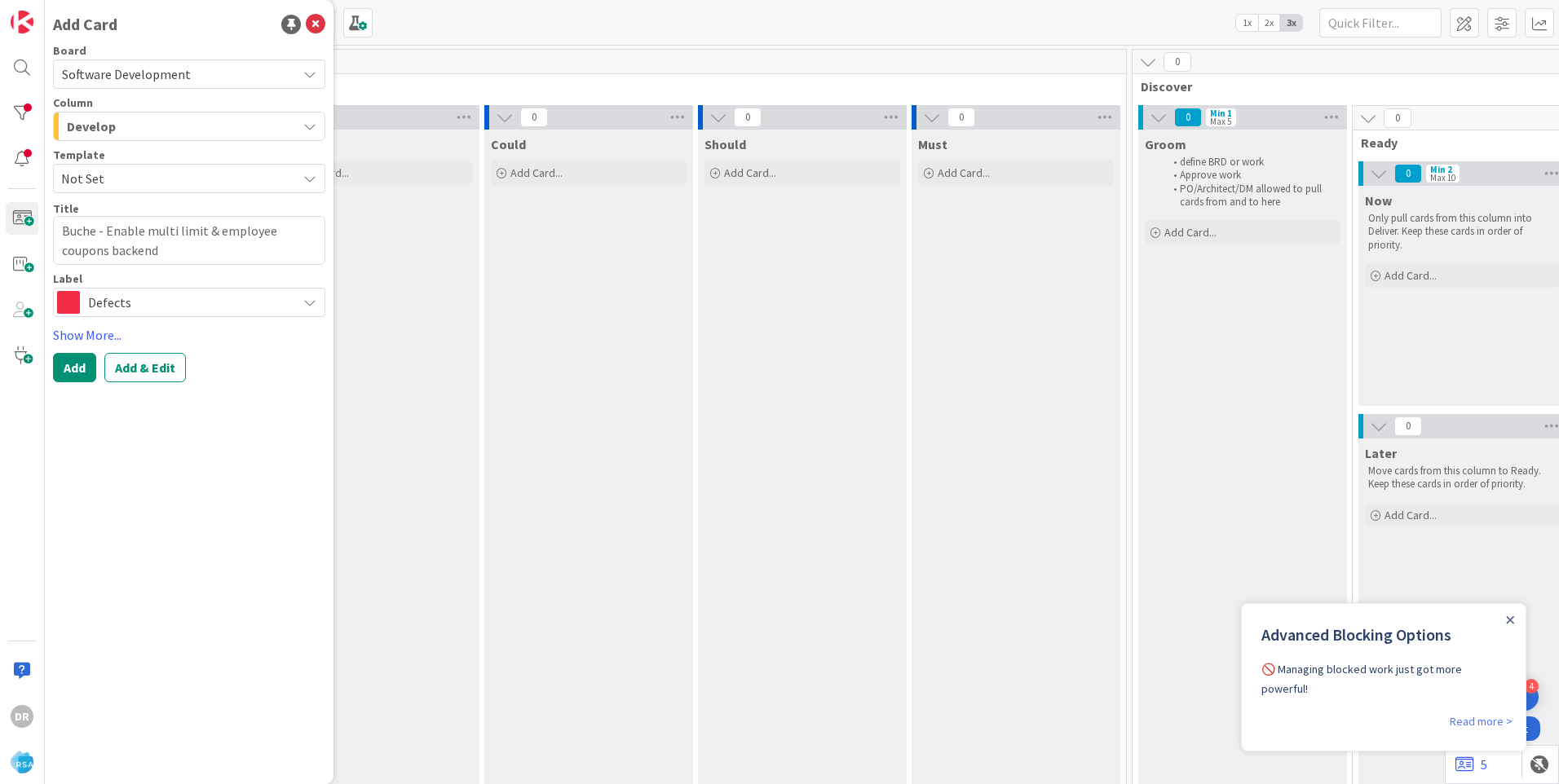
click at [133, 302] on span "Defects" at bounding box center [188, 303] width 201 height 23
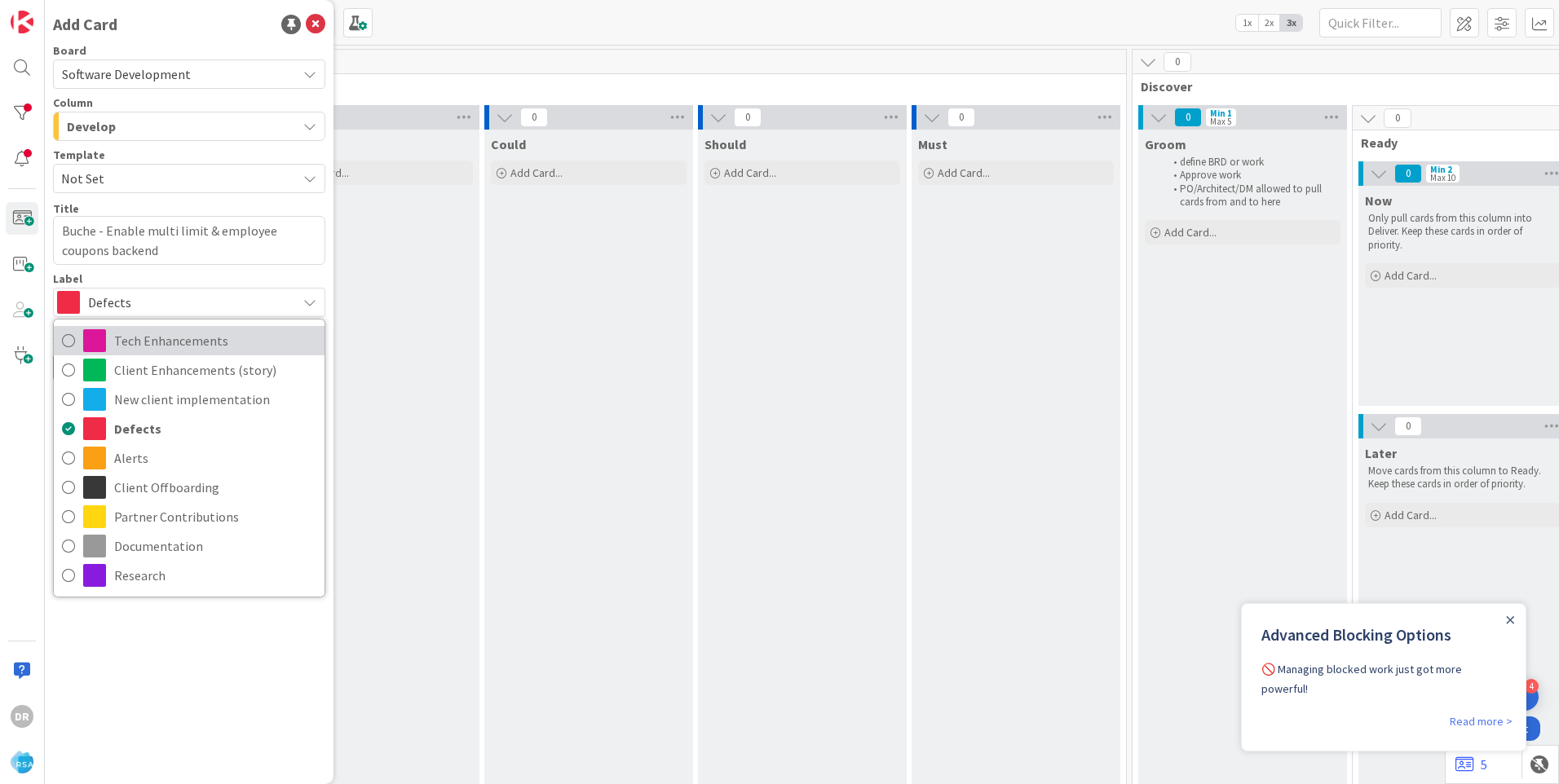
click at [163, 347] on span "Tech Enhancements" at bounding box center [214, 340] width 202 height 25
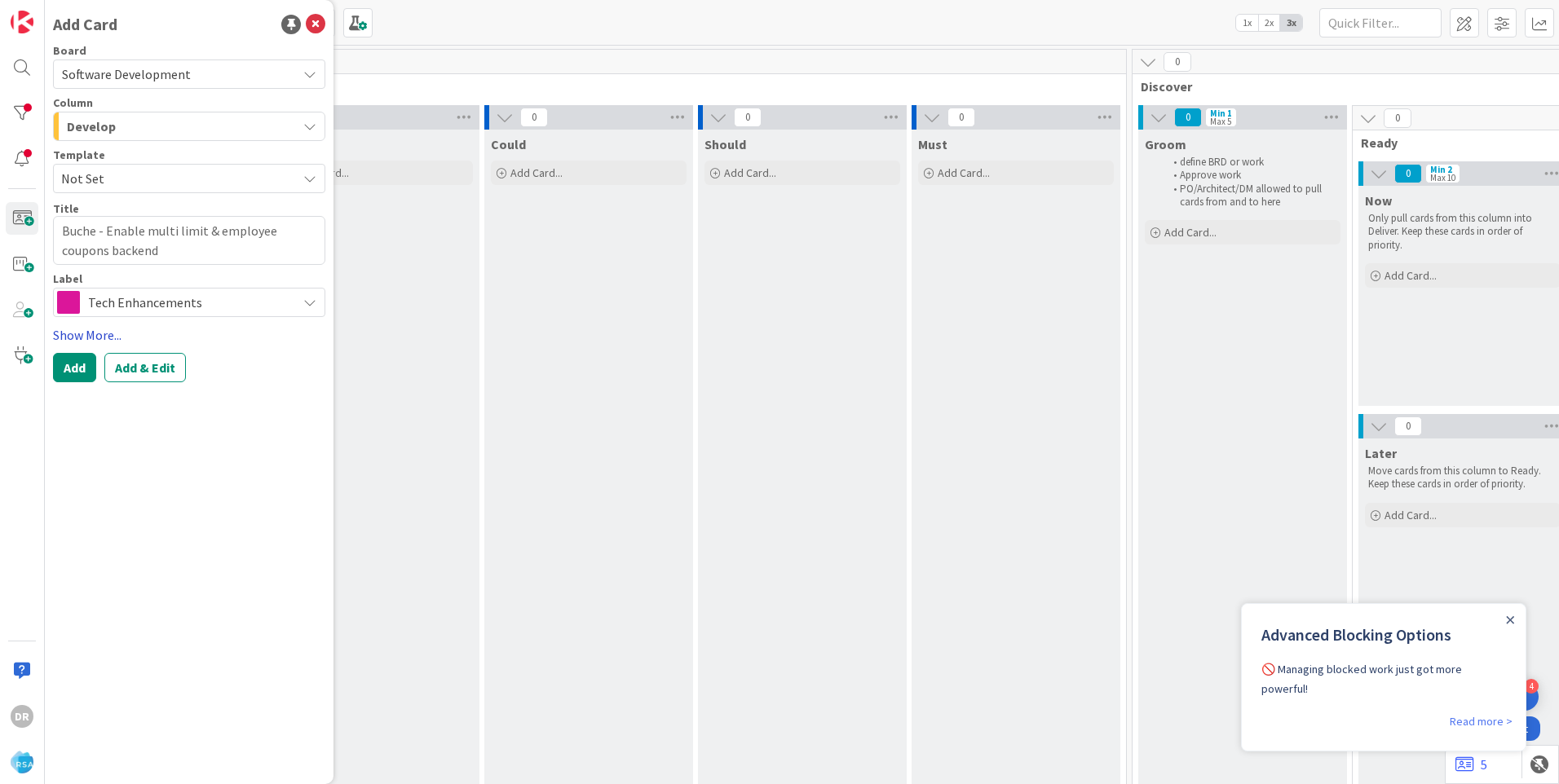
click at [74, 336] on link "Show More..." at bounding box center [189, 335] width 273 height 20
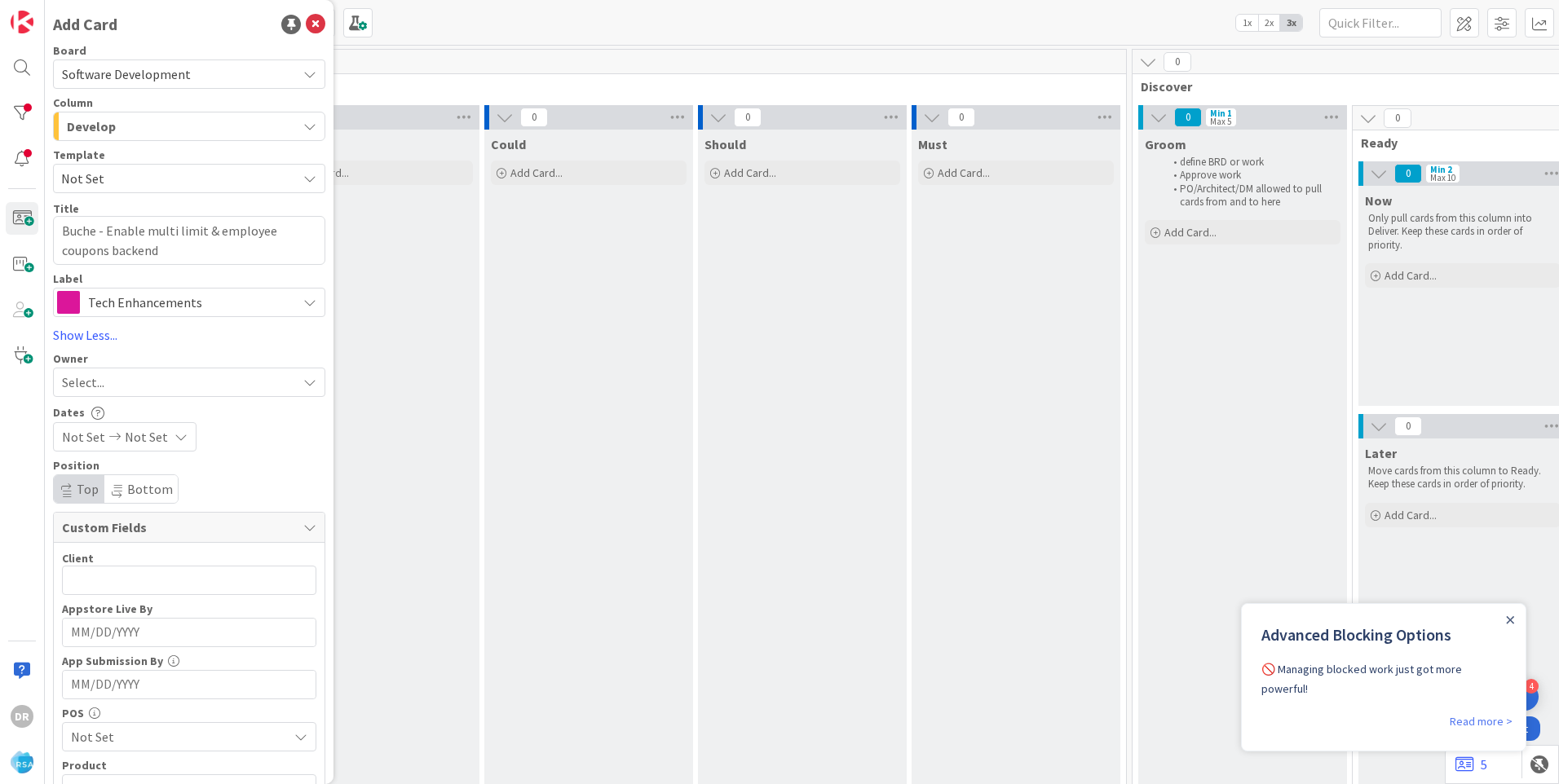
click at [101, 389] on span "Select..." at bounding box center [83, 382] width 43 height 20
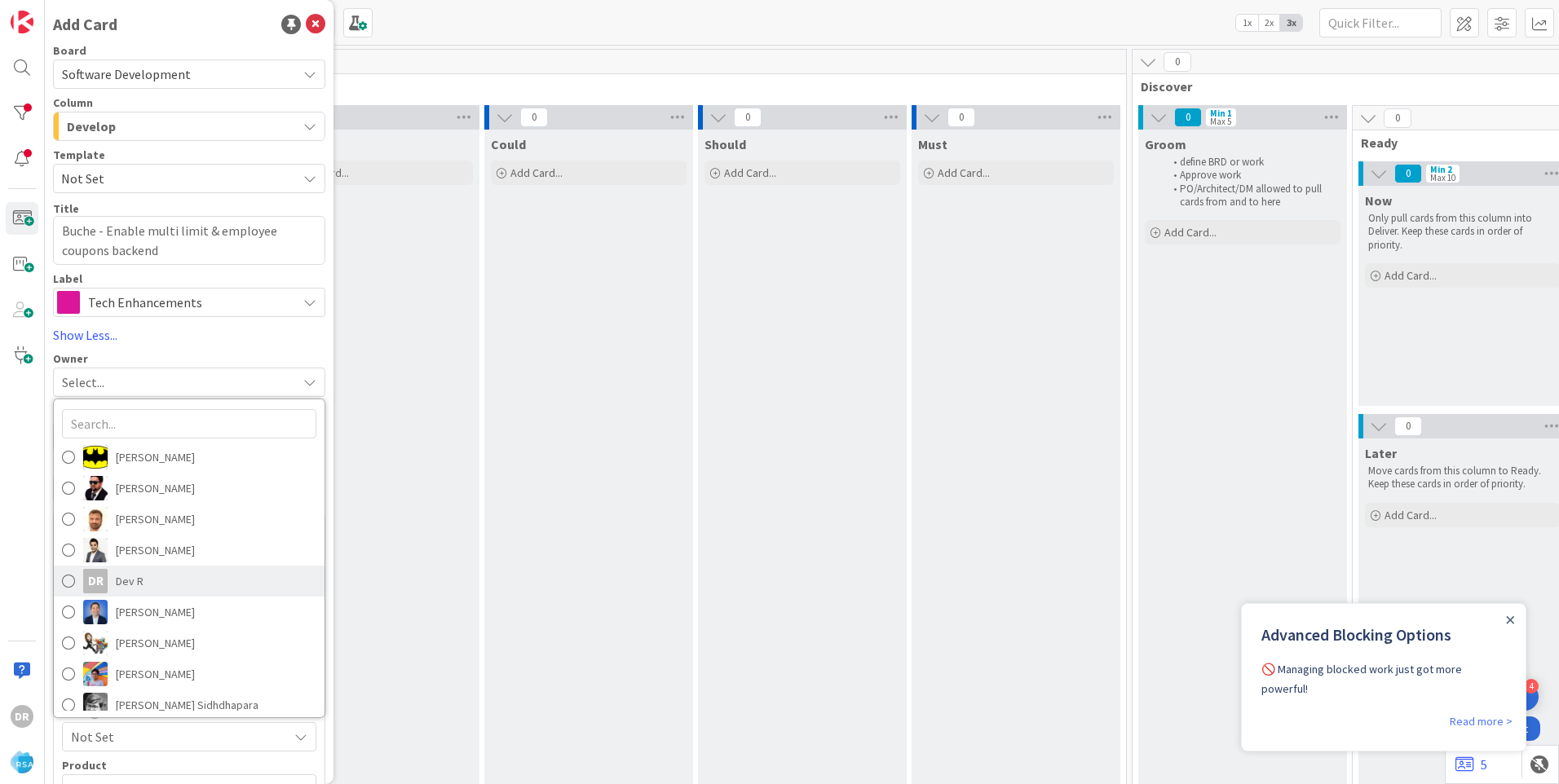
click at [65, 490] on span at bounding box center [69, 581] width 13 height 25
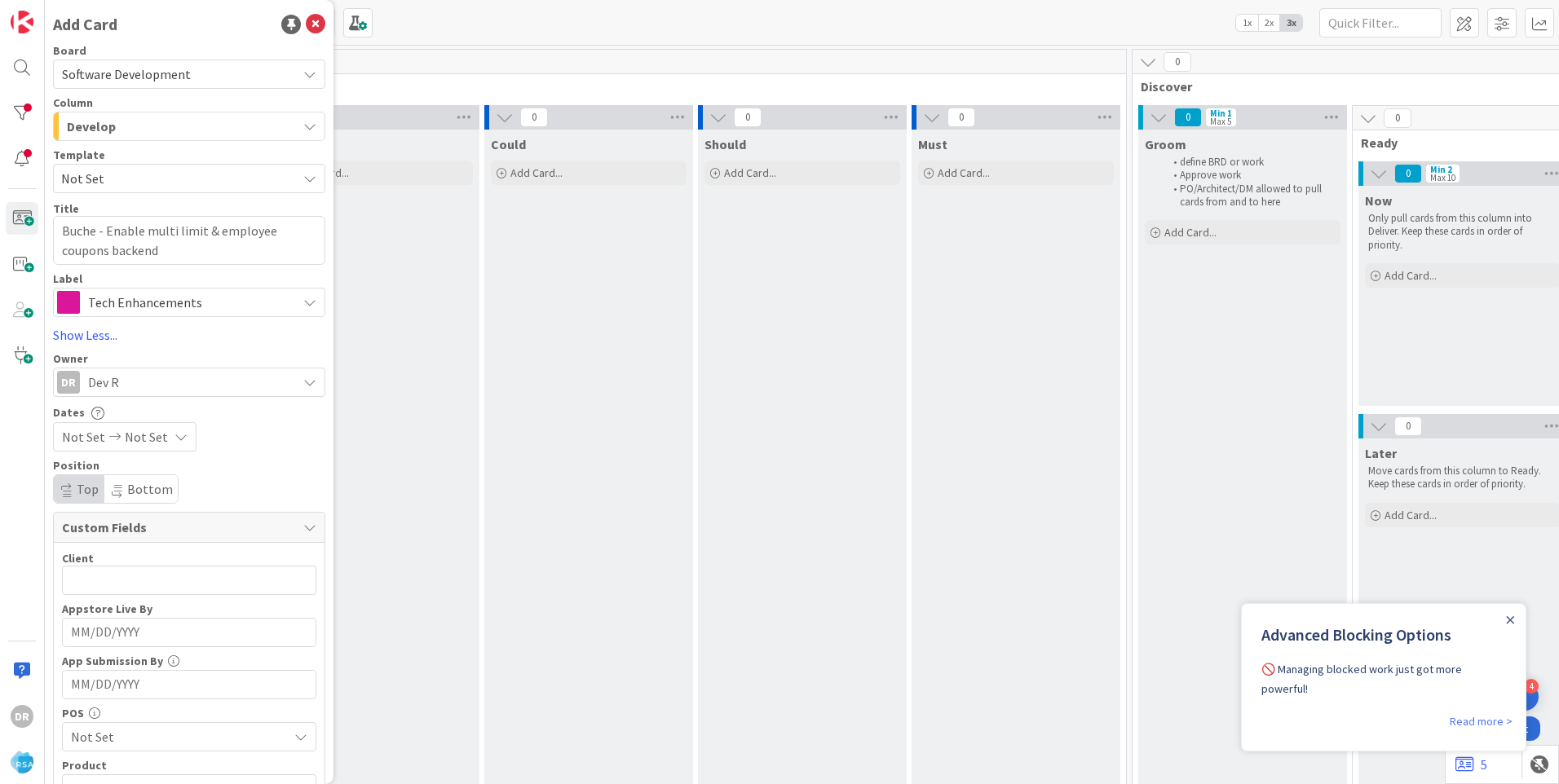
click at [171, 304] on span "Tech Enhancements" at bounding box center [188, 303] width 201 height 23
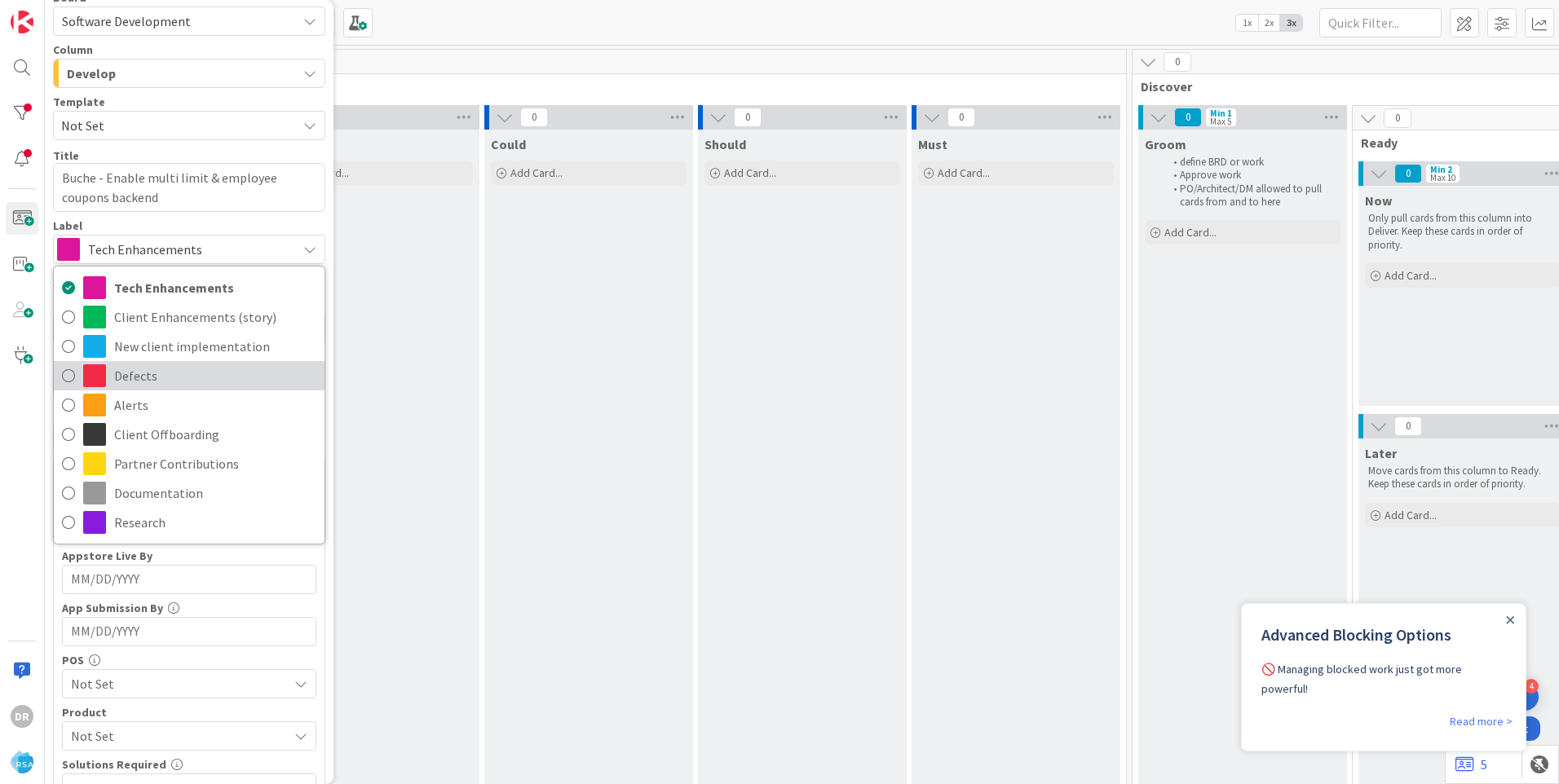
scroll to position [82, 0]
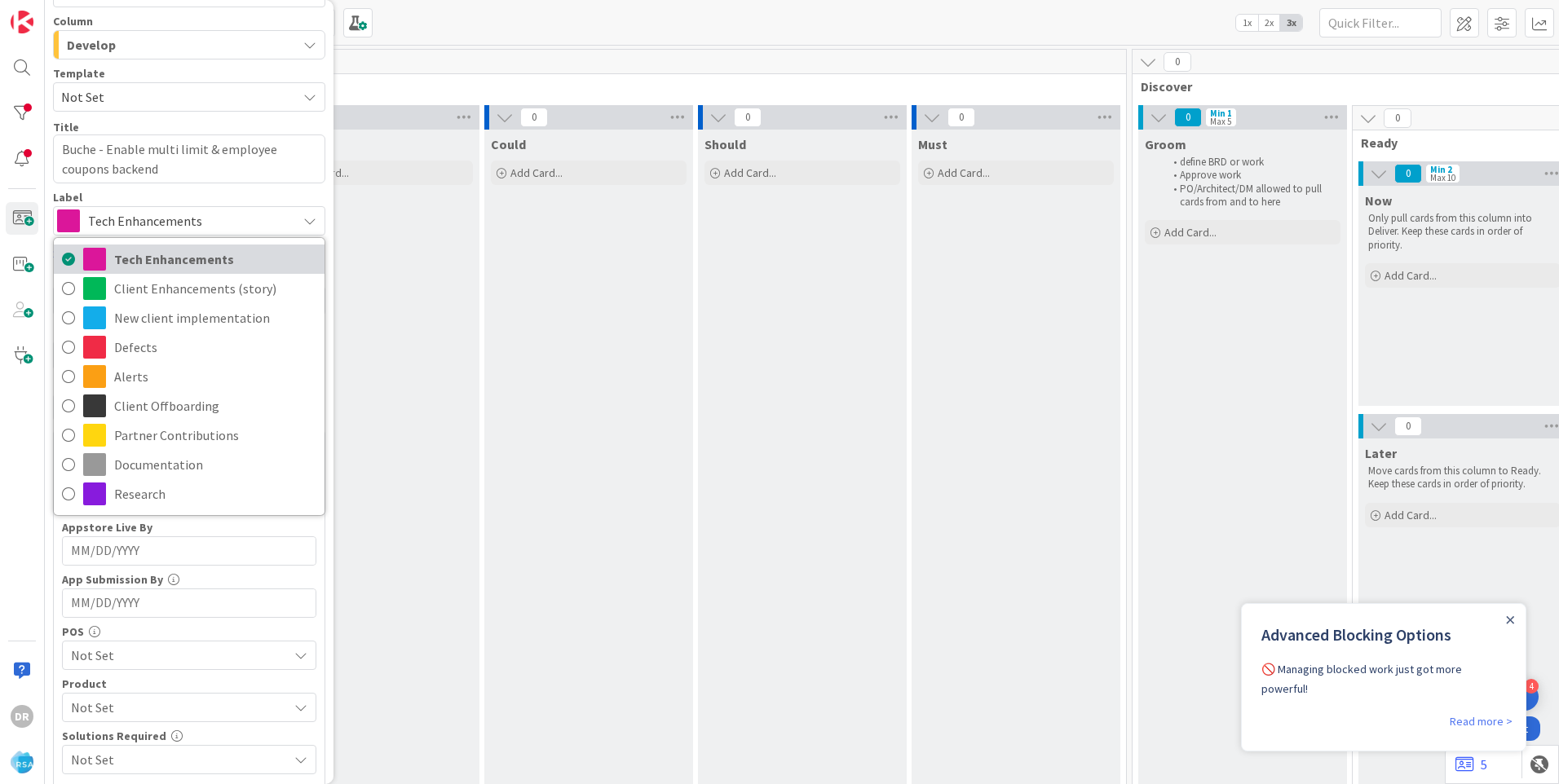
click at [173, 264] on span "Tech Enhancements" at bounding box center [214, 259] width 202 height 25
type textarea "x"
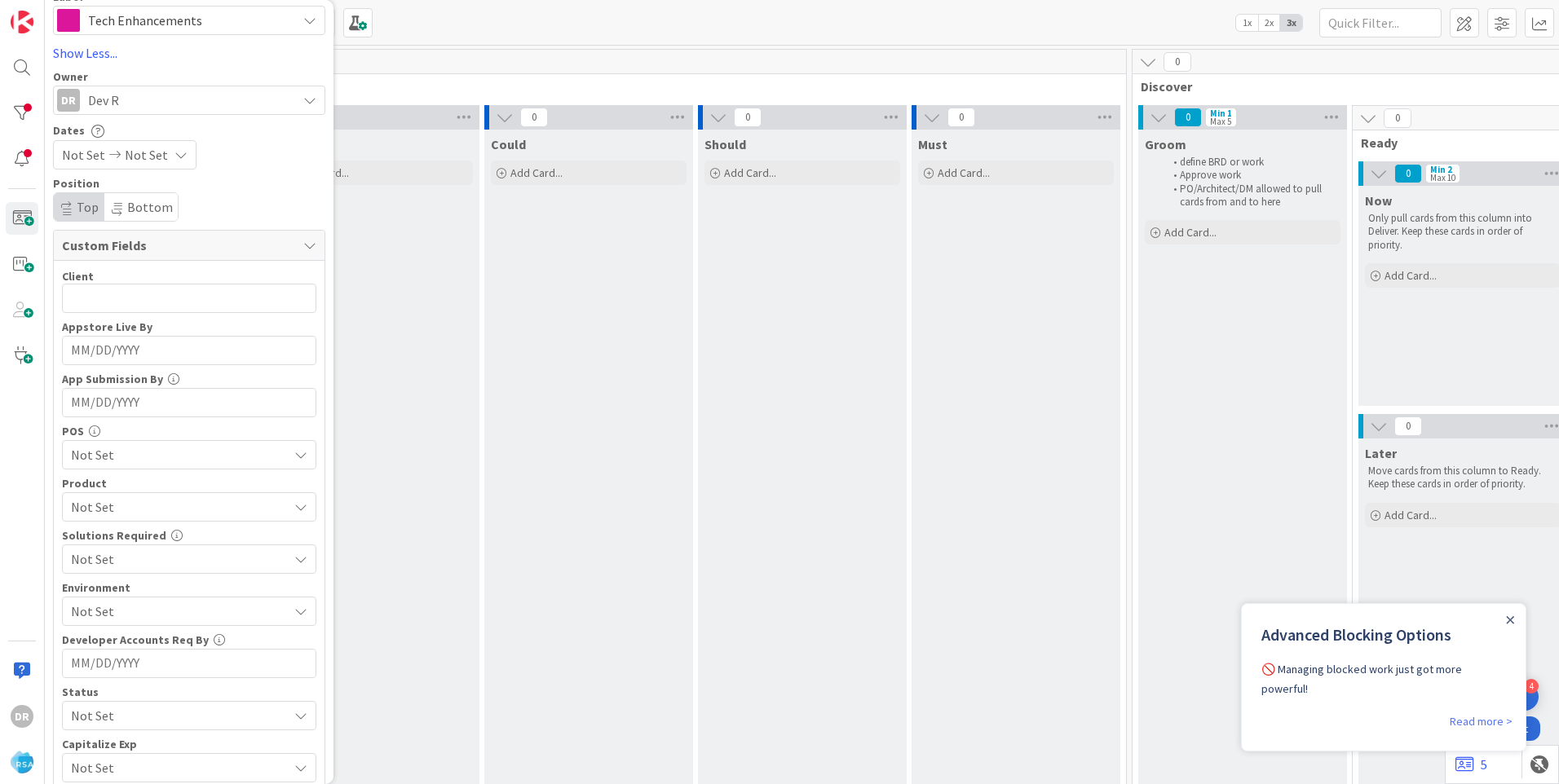
scroll to position [281, 0]
click at [80, 162] on span "Not Set" at bounding box center [83, 156] width 43 height 20
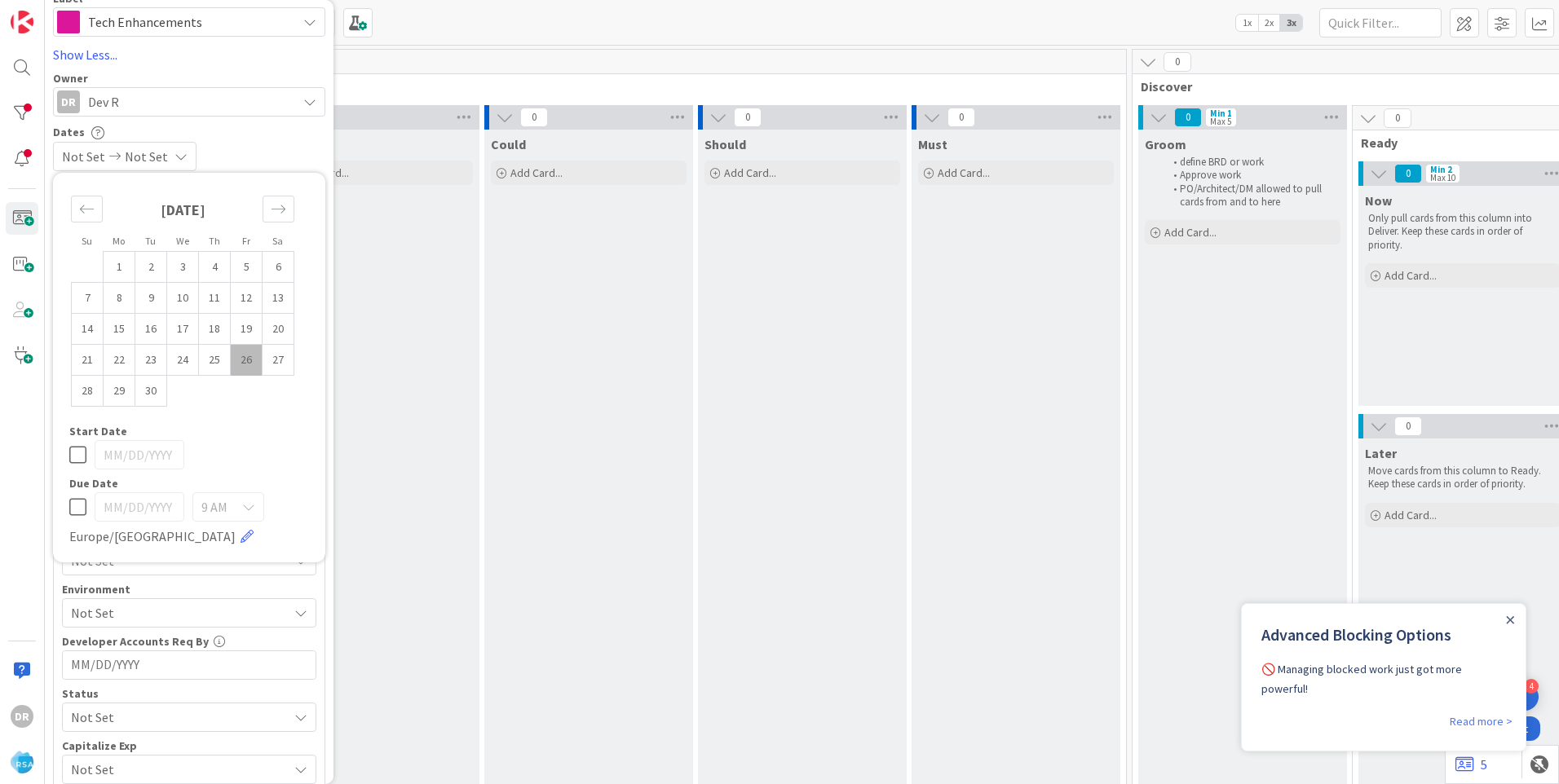
click at [235, 357] on td "26" at bounding box center [246, 360] width 32 height 31
type input "[DATE]"
type textarea "x"
click at [274, 358] on td "27" at bounding box center [278, 360] width 32 height 31
type input "[DATE]"
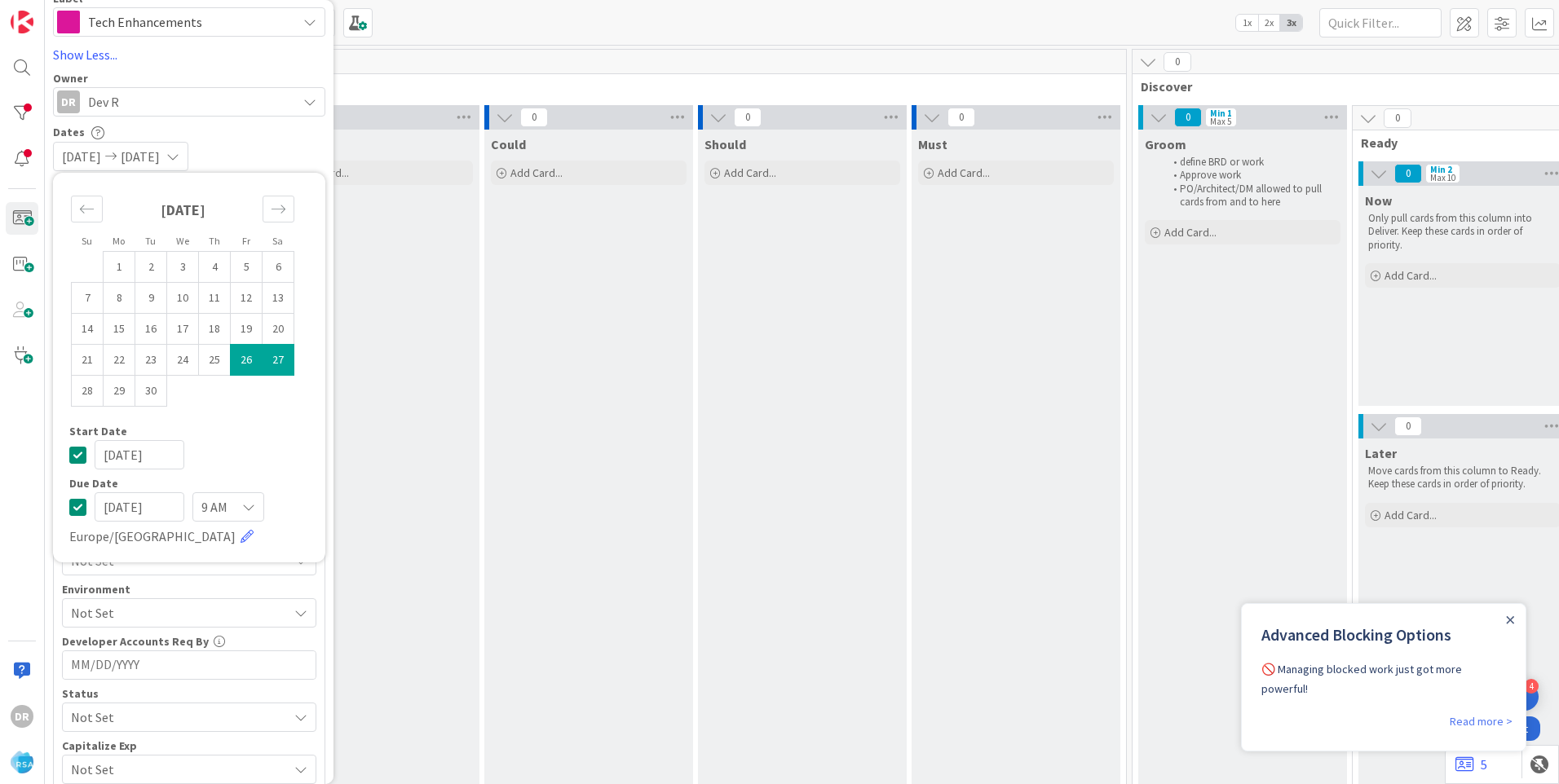
click at [286, 147] on div "[DATE] [DATE]" at bounding box center [189, 156] width 273 height 29
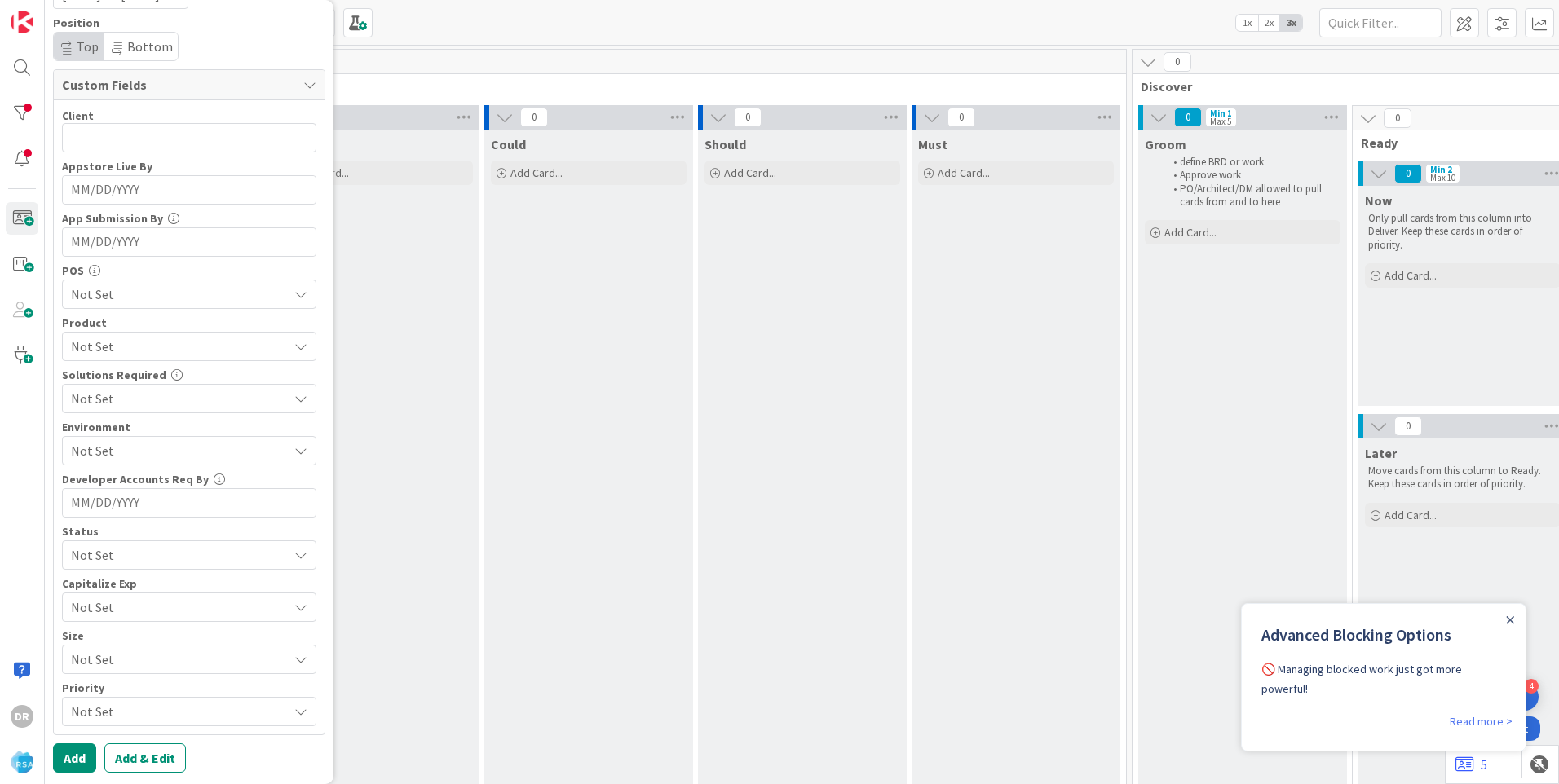
scroll to position [444, 0]
click at [81, 490] on button "Add" at bounding box center [74, 757] width 43 height 29
type textarea "x"
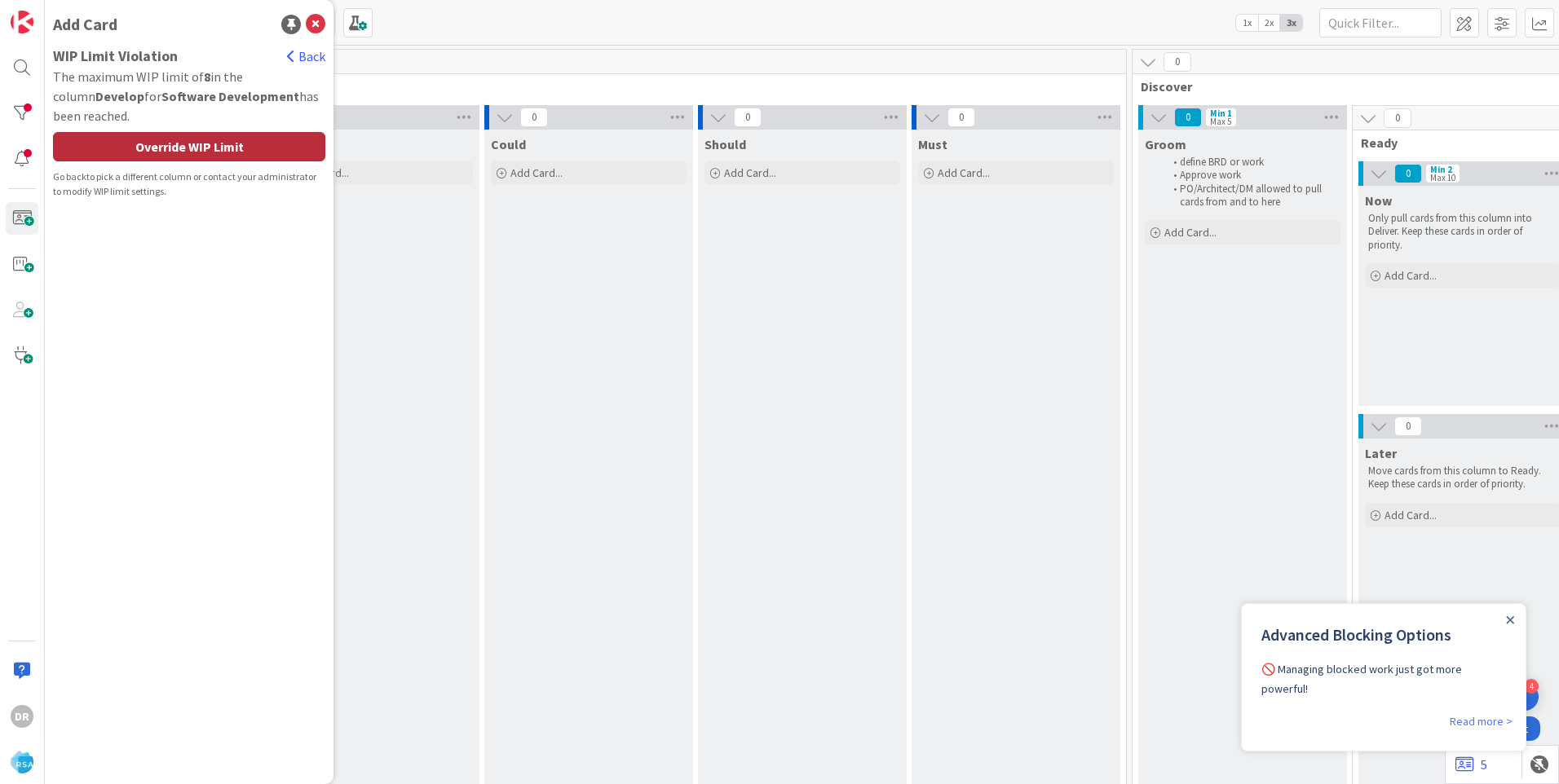
click at [243, 142] on div "Override WIP Limit" at bounding box center [189, 146] width 273 height 29
